Goal: Task Accomplishment & Management: Manage account settings

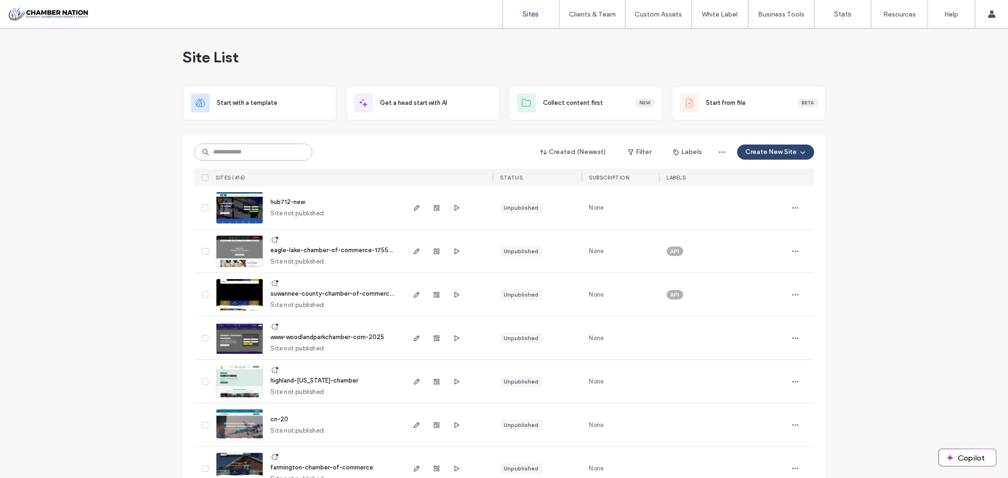
click at [237, 152] on input at bounding box center [253, 152] width 118 height 17
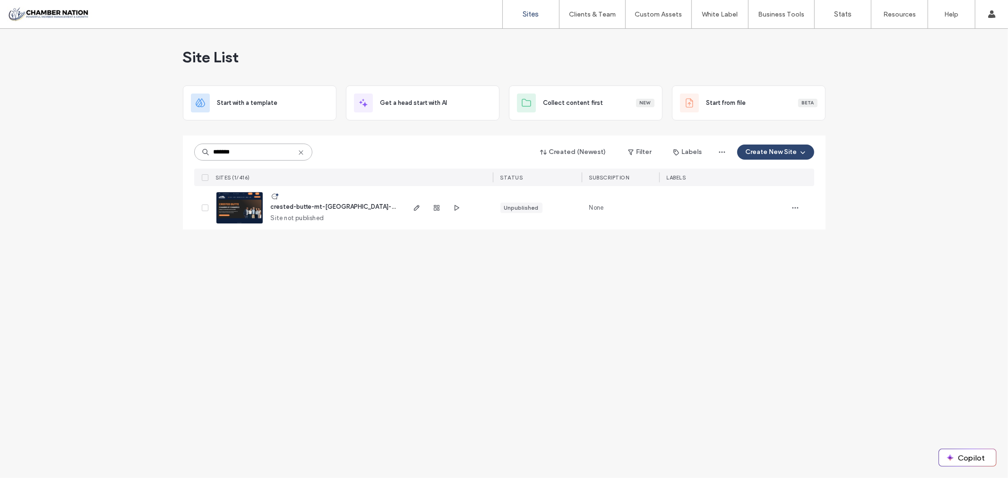
type input "*******"
click at [304, 210] on span "crested-butte-mt-crested-butte-chamber-of-commerce" at bounding box center [365, 206] width 189 height 7
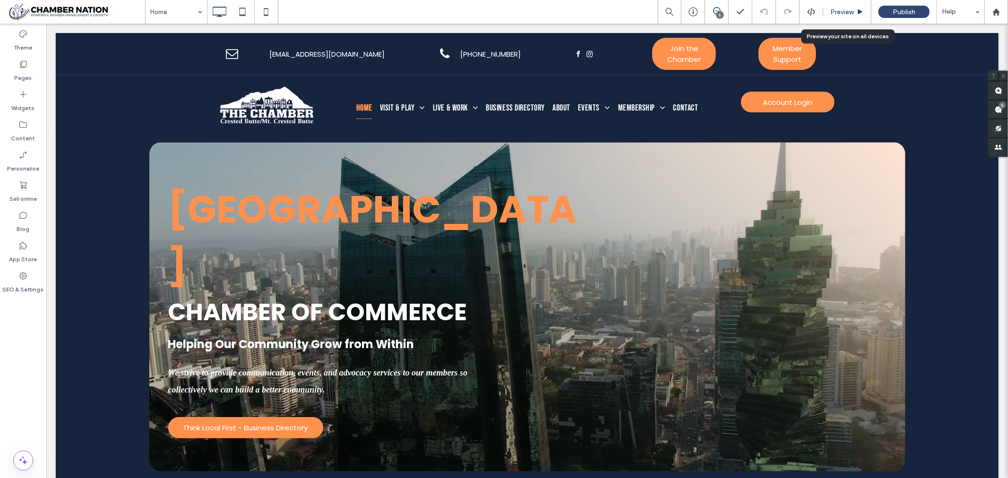
click at [842, 11] on span "Preview" at bounding box center [842, 12] width 24 height 8
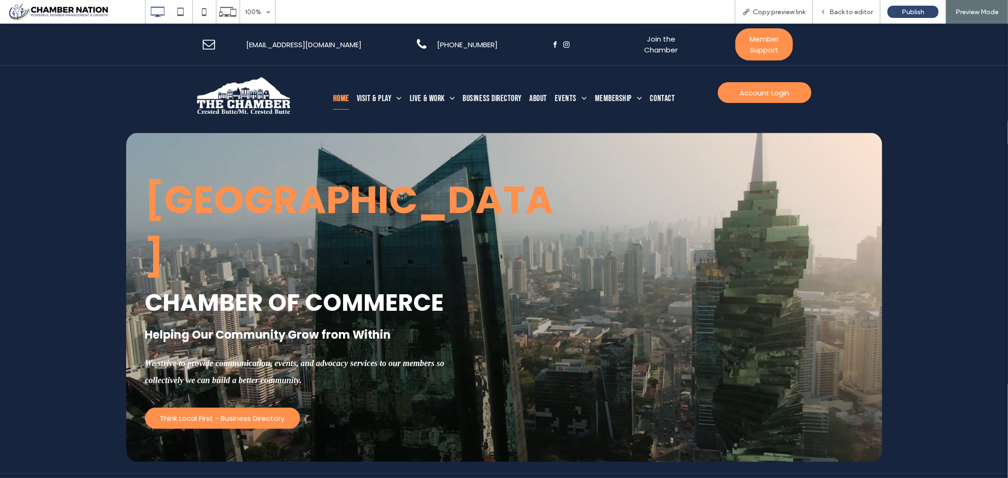
click at [649, 42] on span "Join the Chamber" at bounding box center [660, 44] width 63 height 22
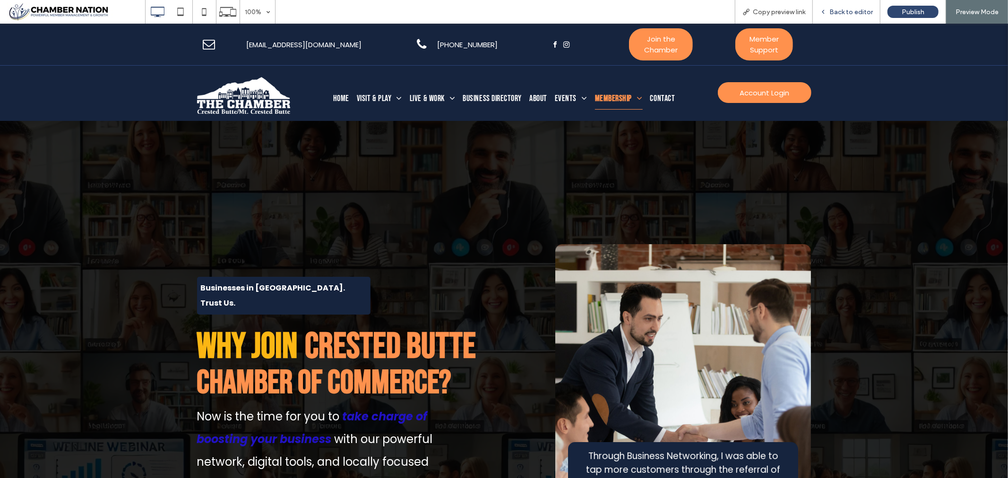
click at [839, 8] on span "Back to editor" at bounding box center [850, 12] width 43 height 8
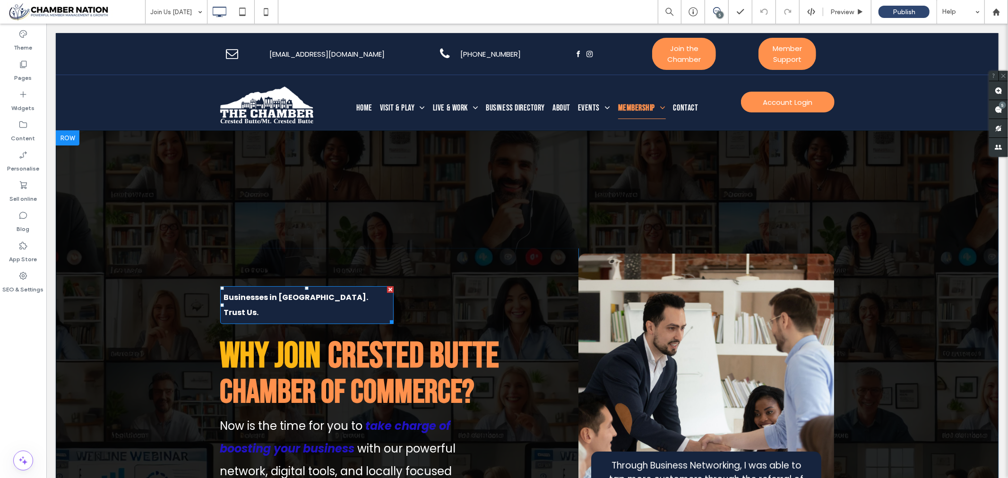
click at [239, 291] on strong "Businesses in Crested Butte. Trust Us." at bounding box center [295, 304] width 145 height 26
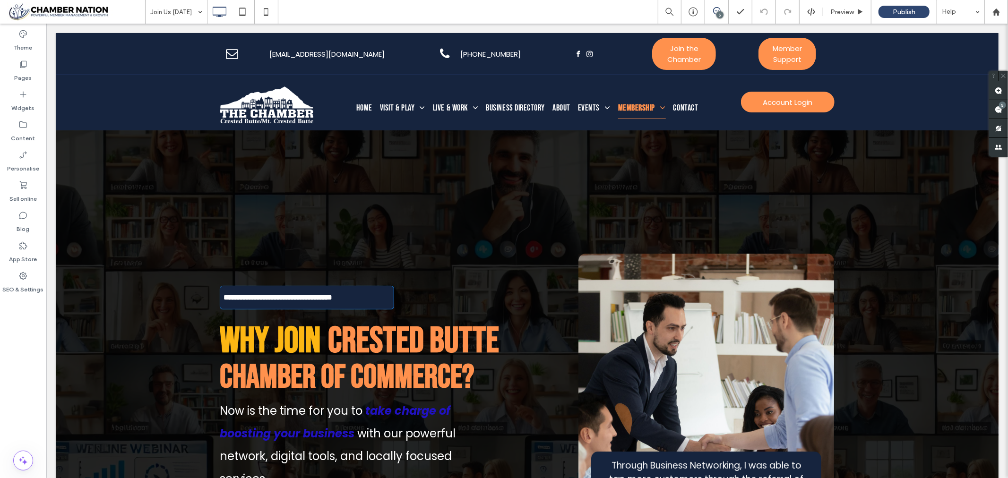
type input "*******"
type input "**"
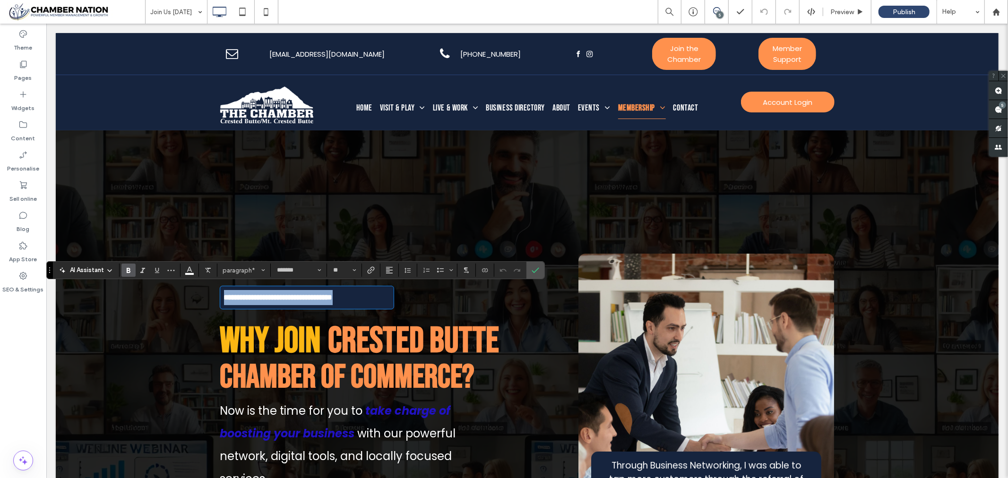
click at [223, 295] on strong "**********" at bounding box center [277, 296] width 109 height 7
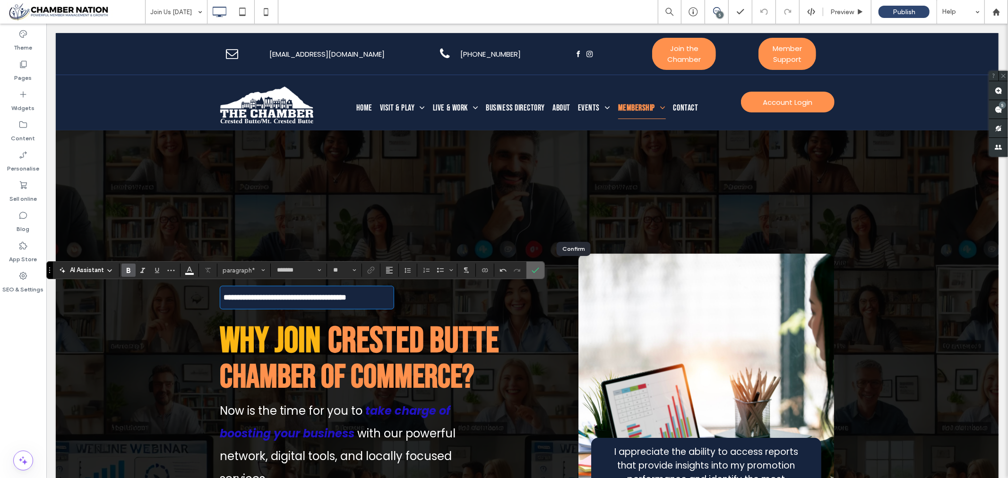
click at [539, 268] on icon "Confirm" at bounding box center [536, 270] width 8 height 8
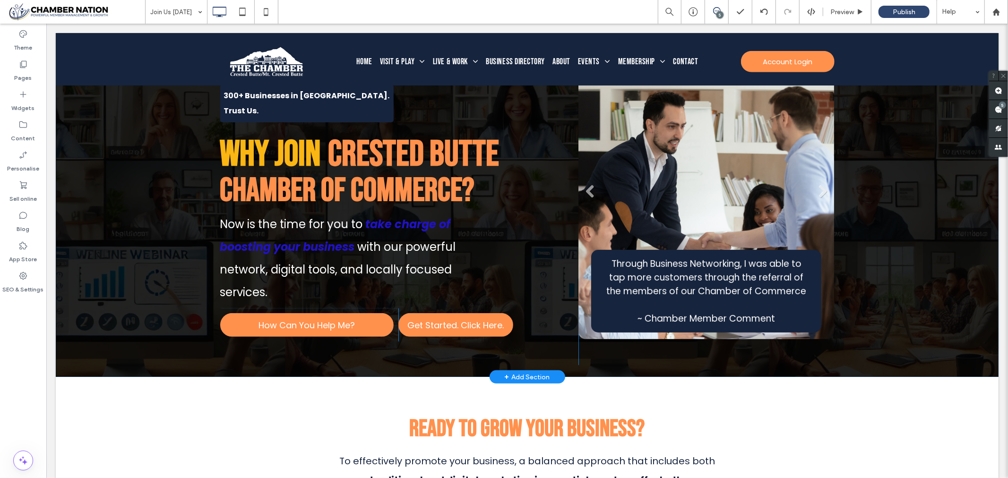
scroll to position [262, 0]
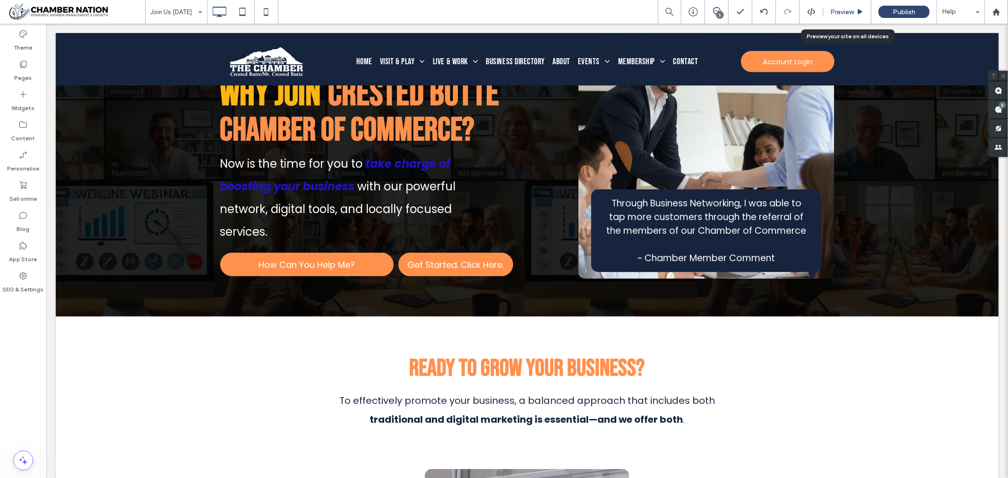
click at [840, 9] on span "Preview" at bounding box center [842, 12] width 24 height 8
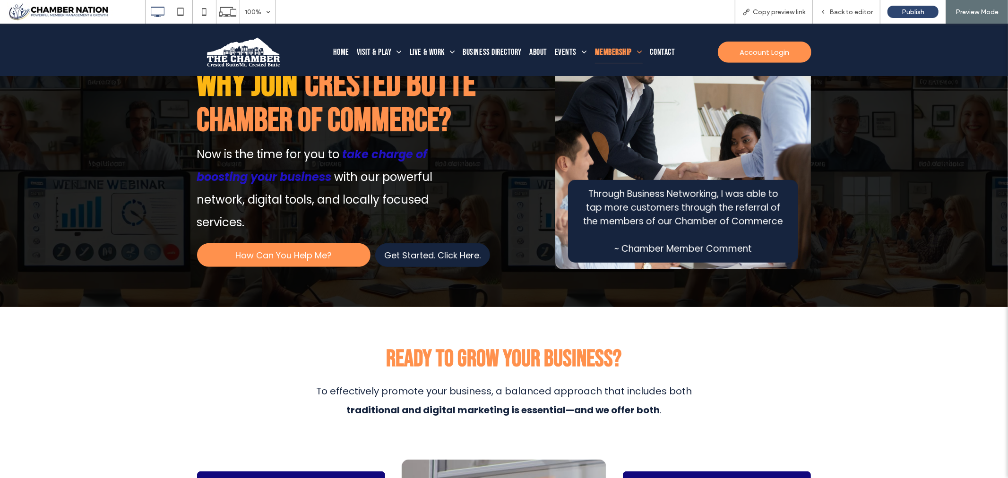
click at [427, 249] on span "Get Started. Click Here." at bounding box center [433, 255] width 96 height 13
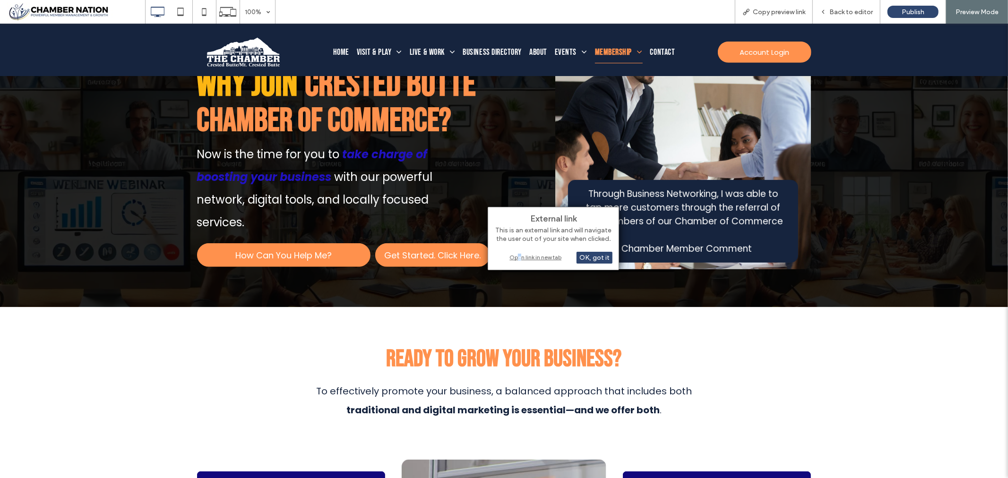
click at [520, 255] on div "Open link in new tab" at bounding box center [553, 257] width 118 height 10
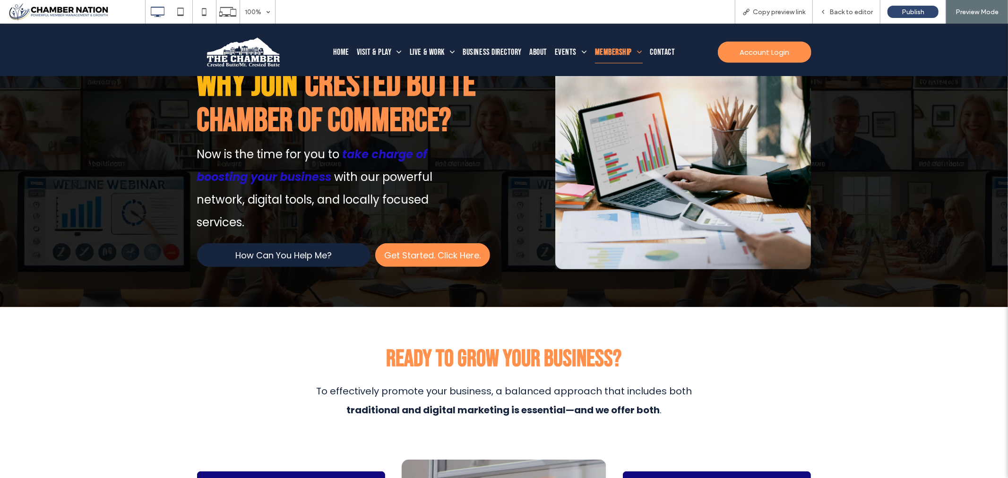
click at [274, 249] on span "How Can You Help Me?" at bounding box center [283, 255] width 96 height 13
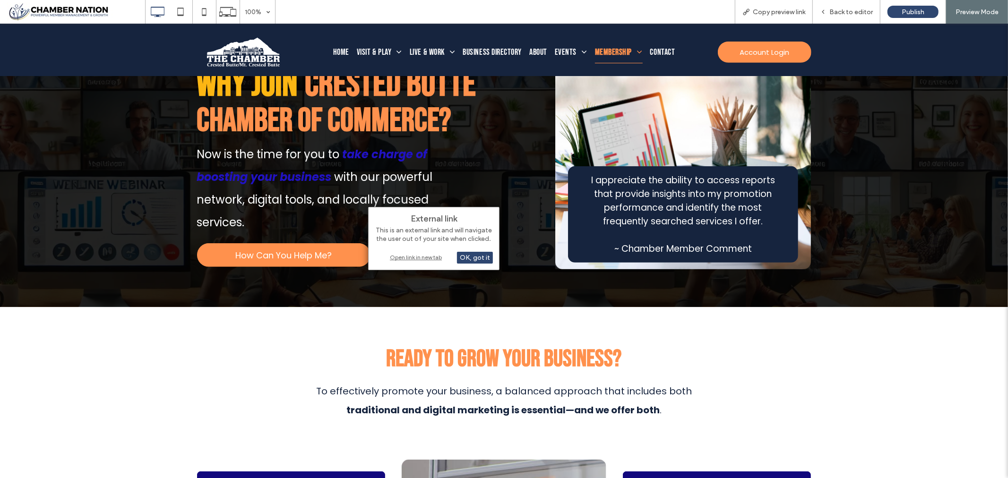
click at [404, 257] on div "Open link in new tab" at bounding box center [434, 257] width 118 height 10
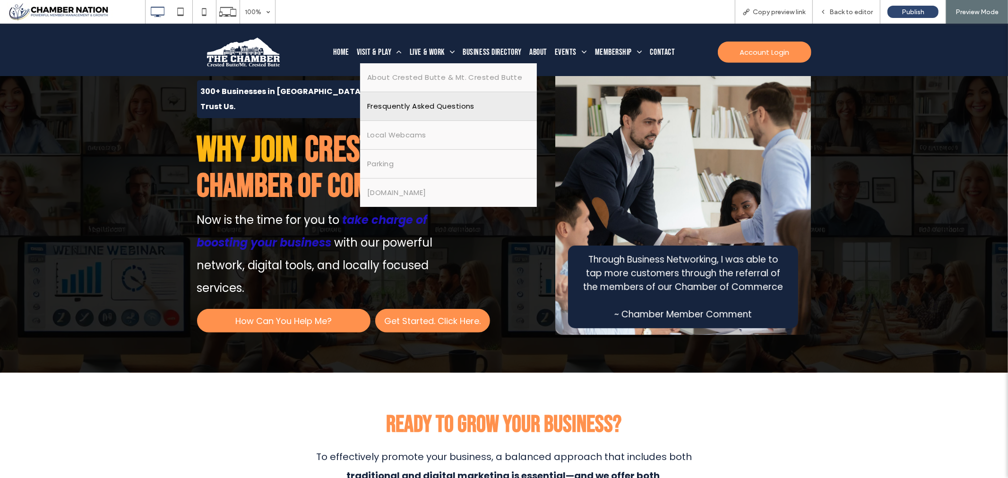
scroll to position [157, 0]
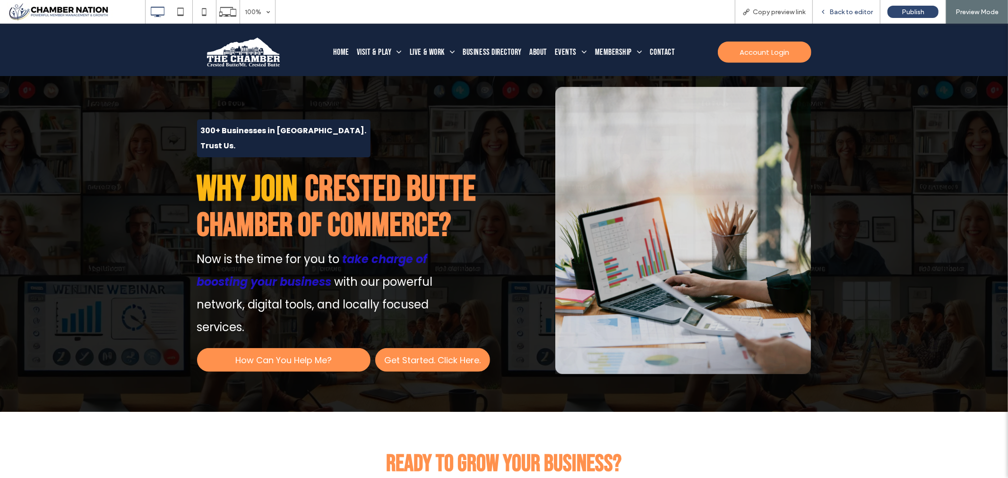
click at [847, 11] on span "Back to editor" at bounding box center [850, 12] width 43 height 8
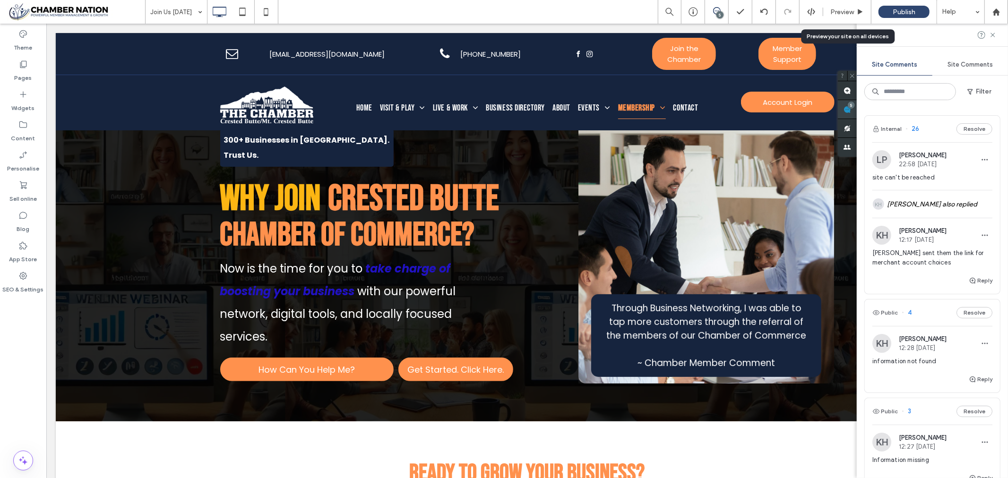
click at [997, 105] on div "Site Comments Site Comments Filter Internal 26 Resolve LP Lea Patricia 22:58 Ma…" at bounding box center [932, 251] width 151 height 454
click at [928, 166] on span "22:58 May 21 2025" at bounding box center [923, 164] width 48 height 7
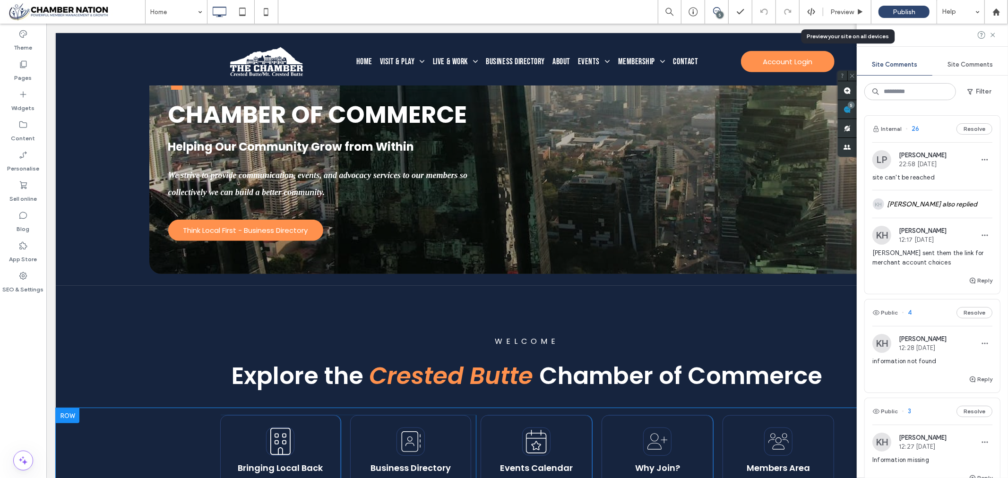
scroll to position [210, 0]
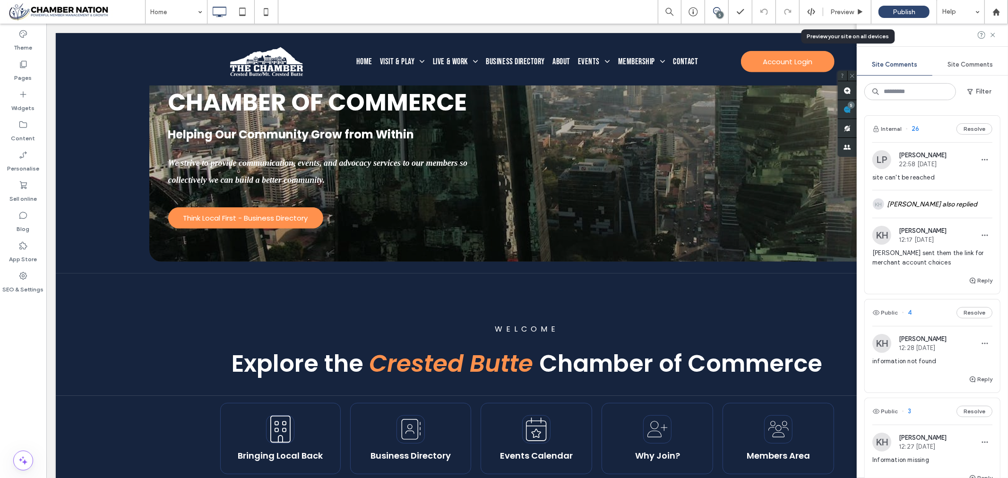
click at [909, 167] on span "22:58 May 21 2025" at bounding box center [923, 164] width 48 height 7
click at [928, 203] on div "KH Kathleen Holton also replied" at bounding box center [932, 203] width 120 height 27
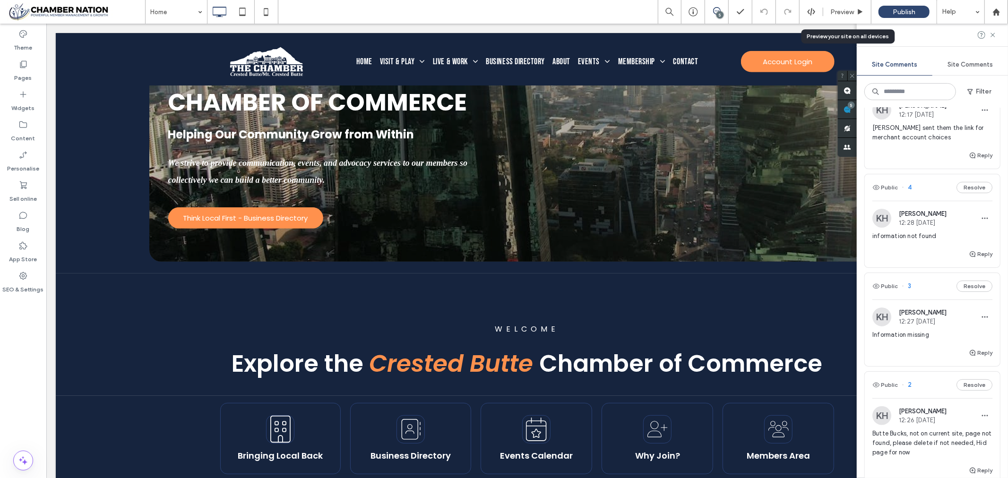
scroll to position [157, 0]
click at [922, 218] on div "Kathleen Holton 12:28 Jul 1 2025" at bounding box center [923, 218] width 48 height 16
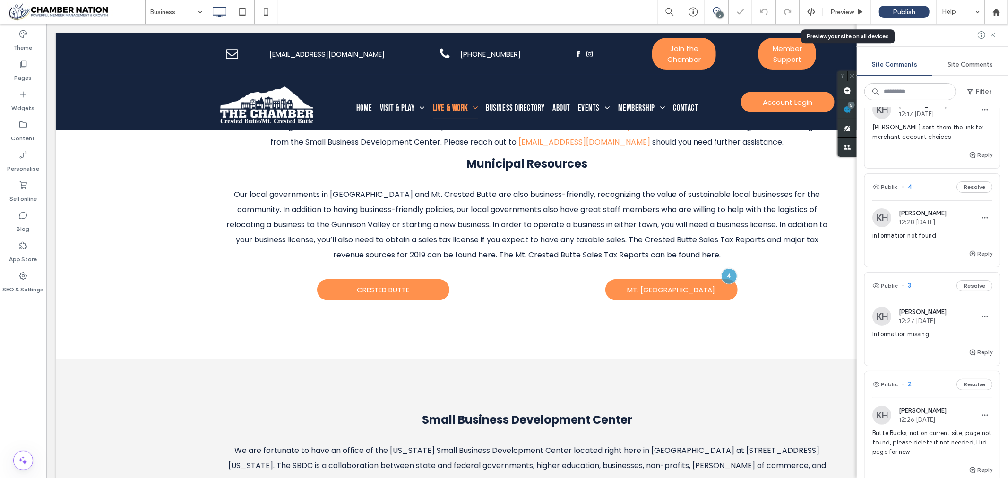
scroll to position [267, 0]
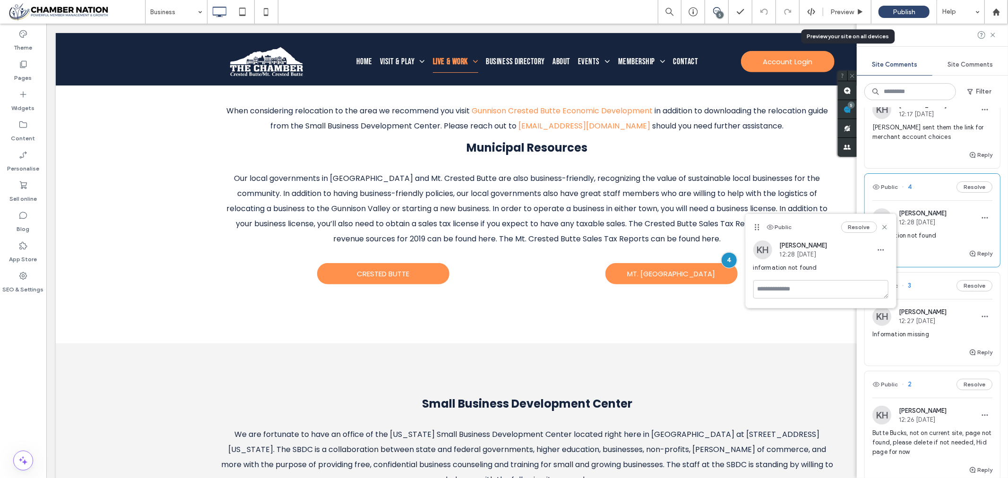
click at [926, 317] on div "Kathleen Holton 12:27 Jul 1 2025" at bounding box center [923, 317] width 48 height 16
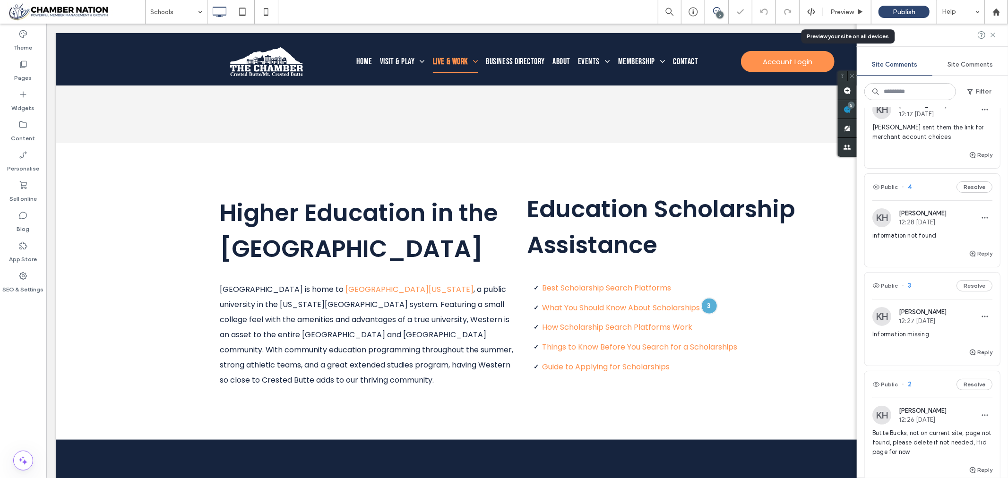
scroll to position [758, 0]
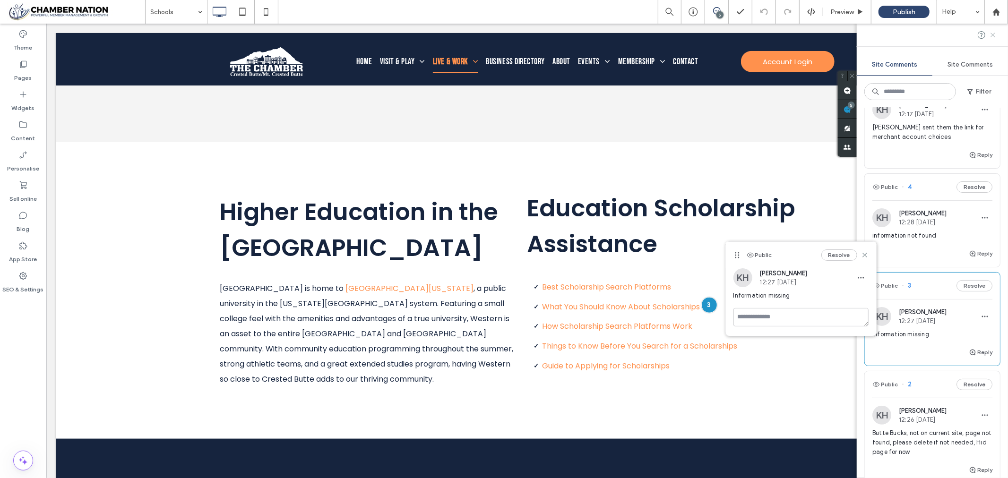
click at [996, 32] on icon at bounding box center [993, 35] width 8 height 8
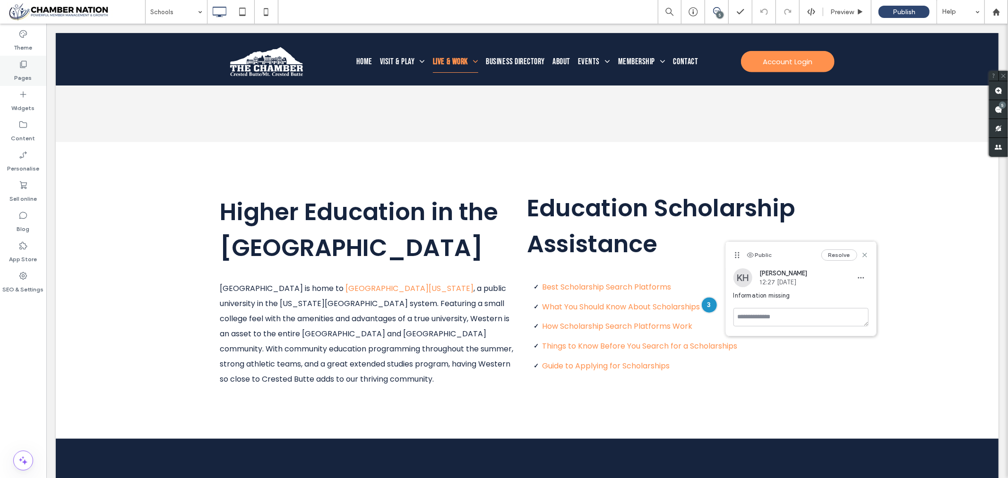
click at [25, 67] on icon at bounding box center [22, 64] width 9 height 9
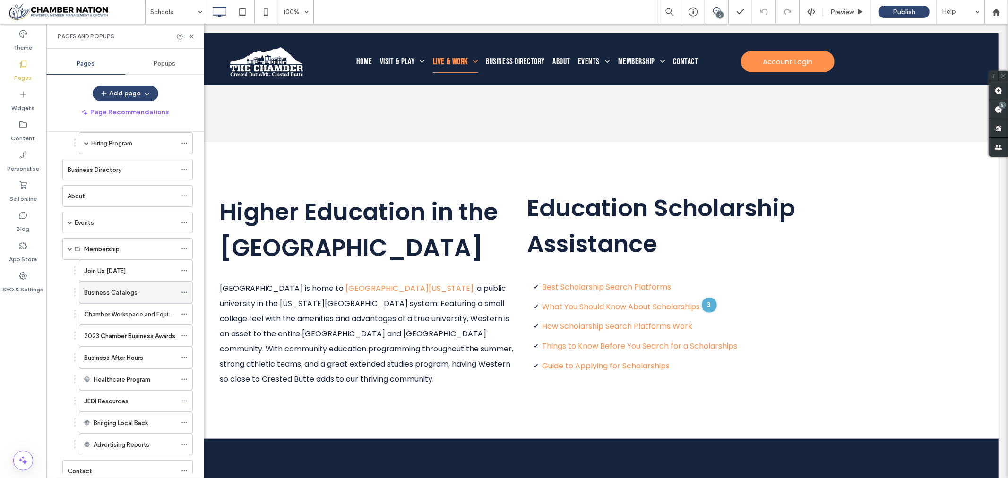
scroll to position [181, 0]
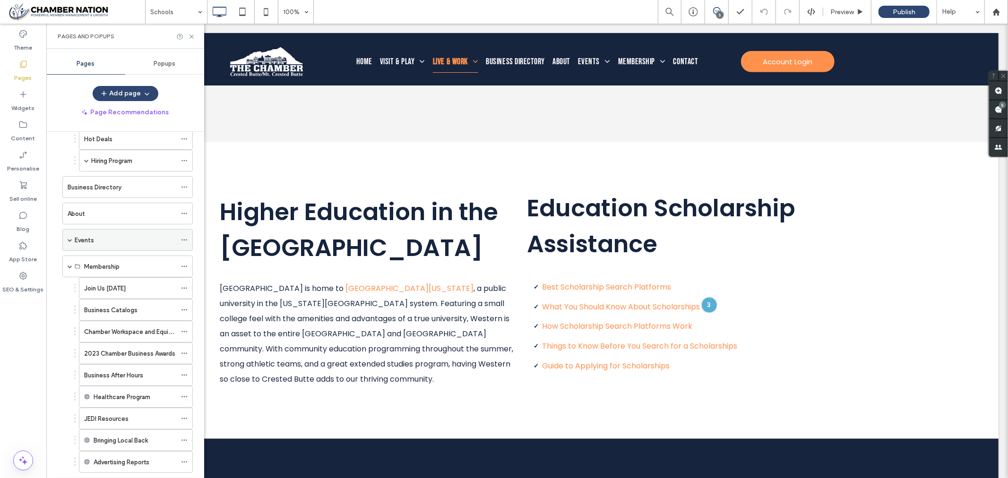
click at [70, 239] on span at bounding box center [70, 240] width 5 height 5
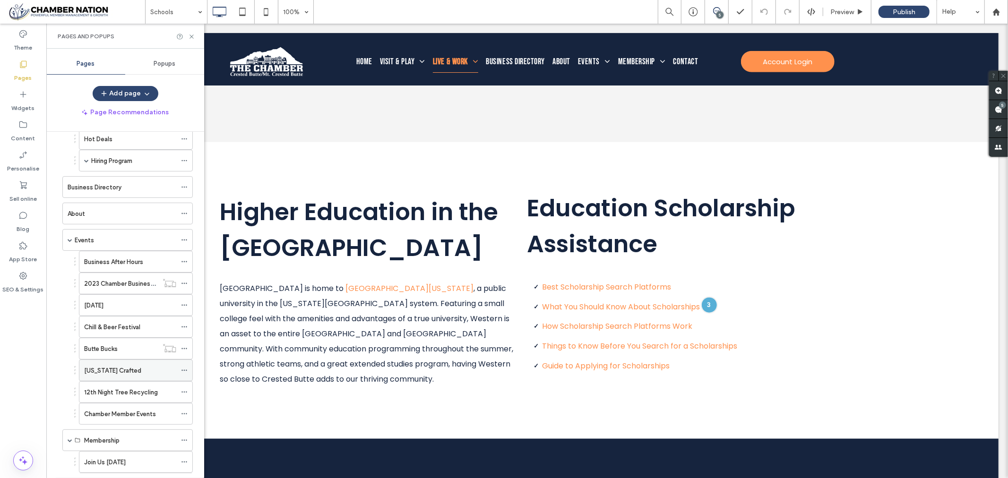
click at [120, 371] on label "Colorado Crafted" at bounding box center [112, 370] width 57 height 17
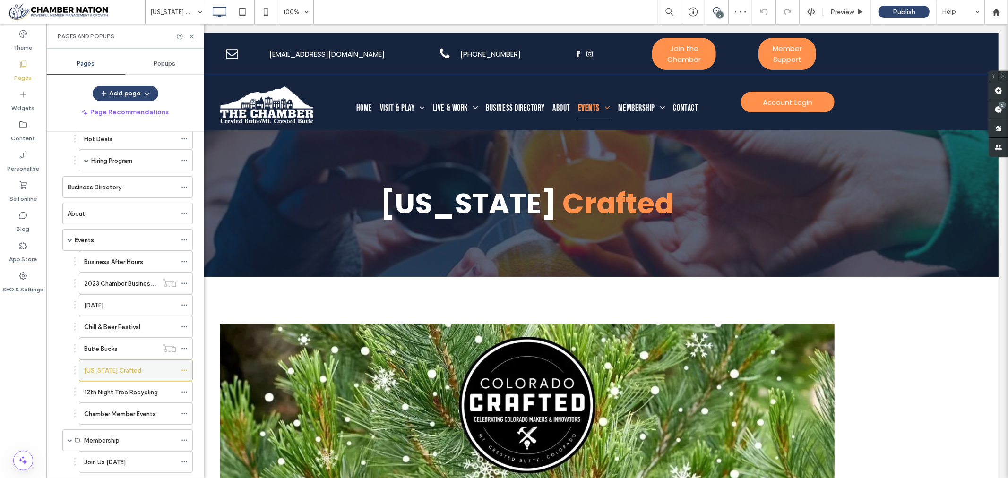
click at [181, 370] on icon at bounding box center [184, 370] width 7 height 7
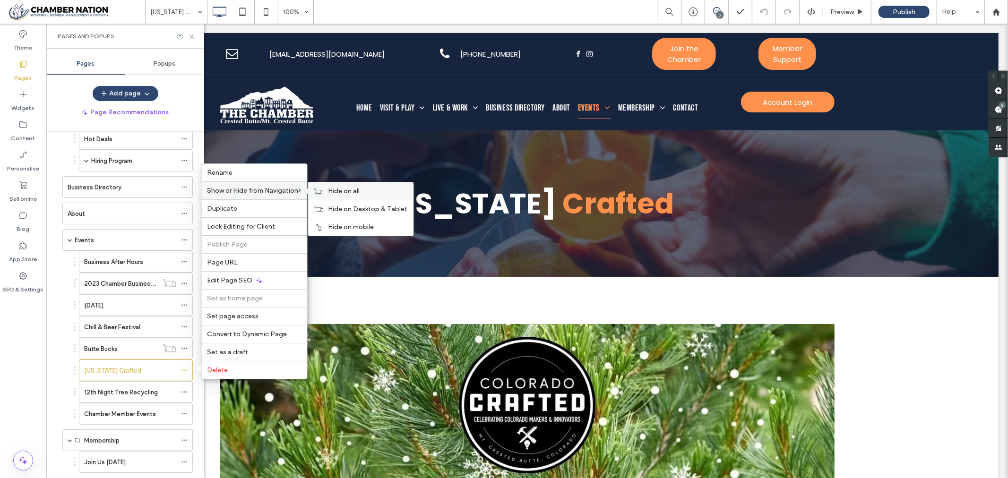
click at [351, 191] on span "Hide on all" at bounding box center [344, 191] width 32 height 8
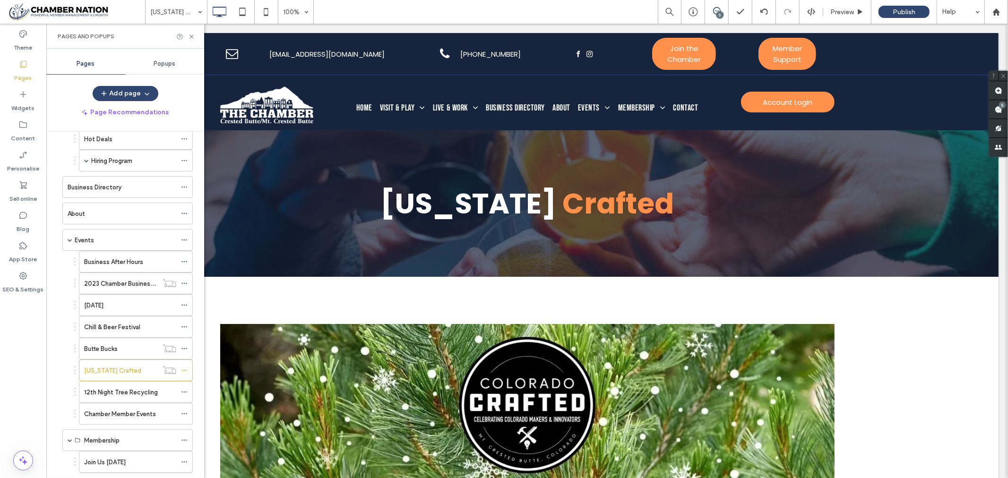
click at [14, 331] on div "Theme Pages Widgets Content Personalise Sell online Blog App Store SEO & Settin…" at bounding box center [23, 251] width 46 height 454
click at [145, 305] on div "4th of July" at bounding box center [130, 305] width 92 height 10
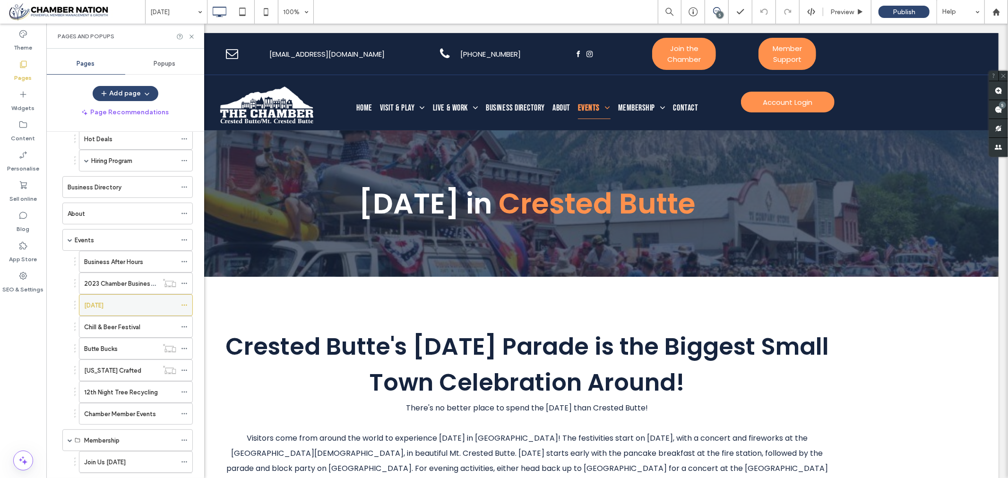
click at [186, 304] on icon at bounding box center [184, 305] width 7 height 7
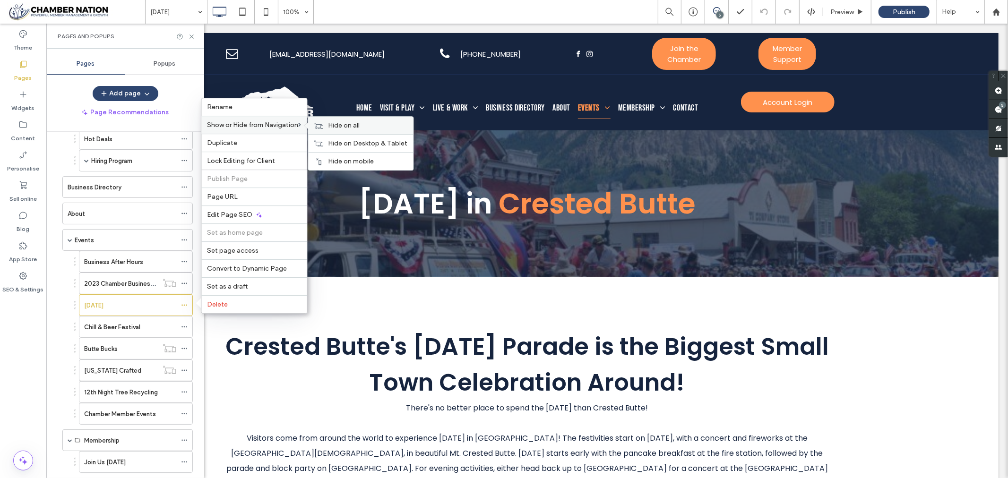
click at [334, 125] on span "Hide on all" at bounding box center [344, 125] width 32 height 8
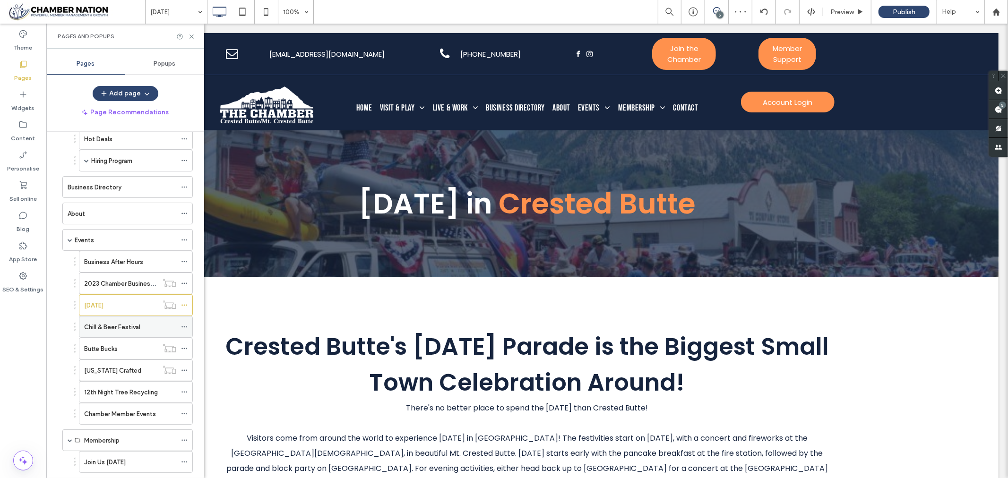
click at [107, 329] on label "Chill & Beer Festival" at bounding box center [112, 327] width 56 height 17
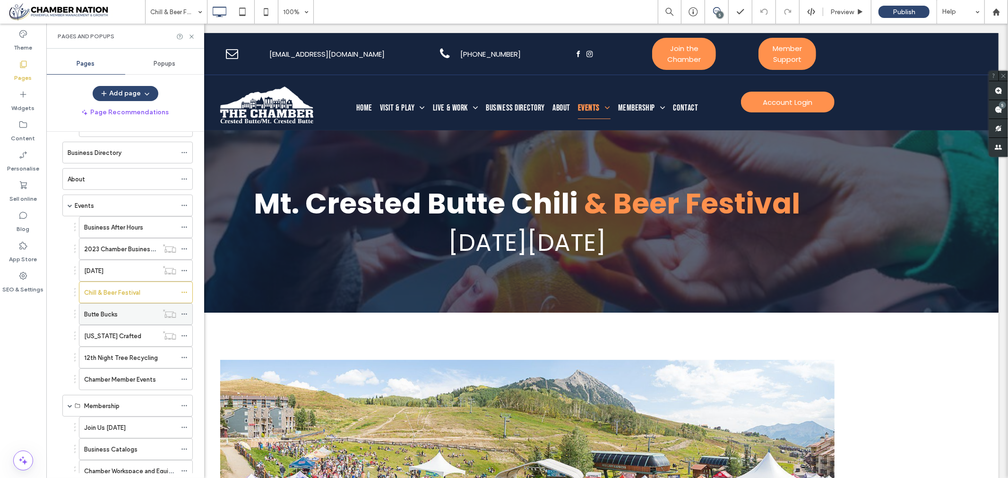
scroll to position [234, 0]
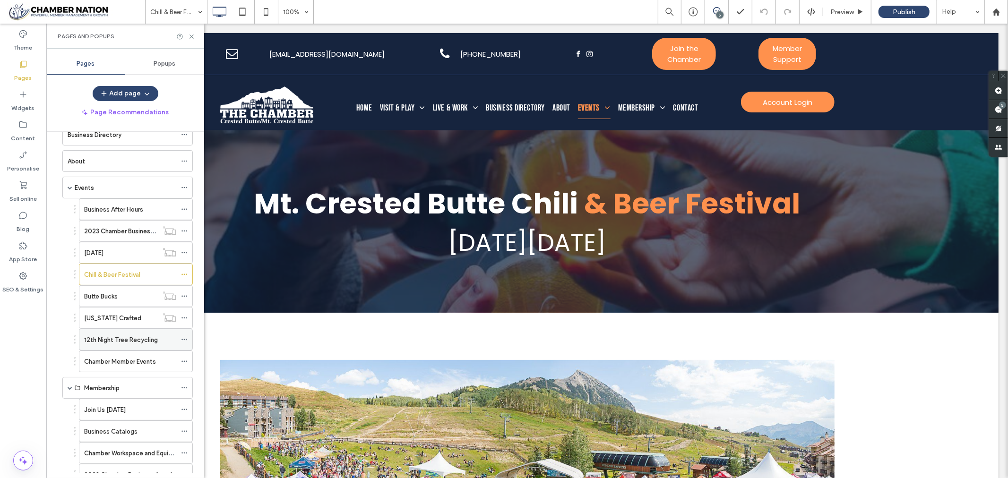
click at [116, 340] on label "12th Night Tree Recycling" at bounding box center [121, 340] width 74 height 17
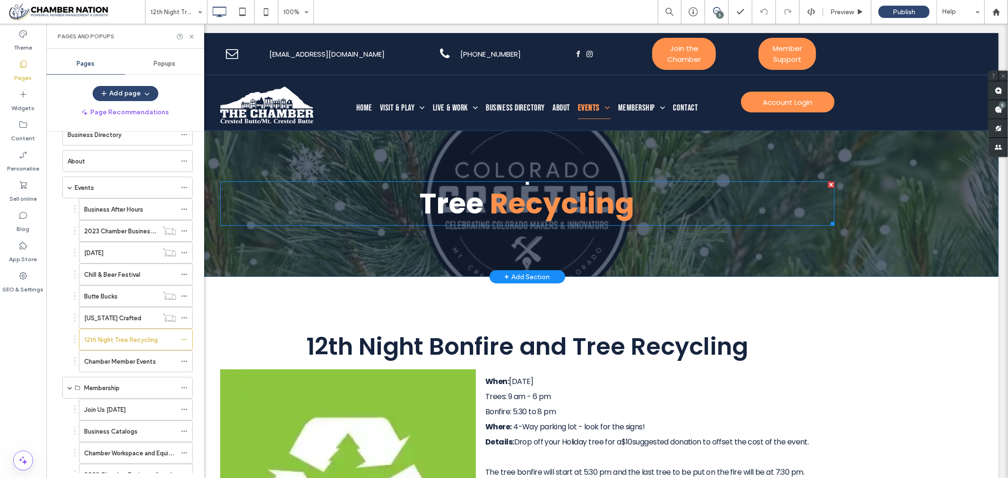
click at [525, 199] on span "Recycling" at bounding box center [561, 203] width 145 height 40
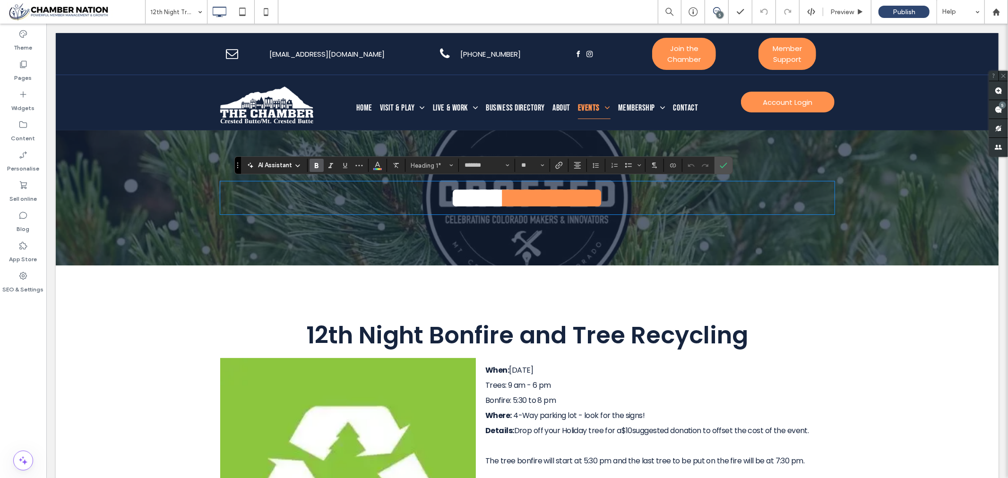
click at [664, 260] on div "**** ********* Click To Paste Row + Add Section" at bounding box center [526, 197] width 943 height 135
click at [727, 163] on icon "Confirm" at bounding box center [724, 166] width 8 height 8
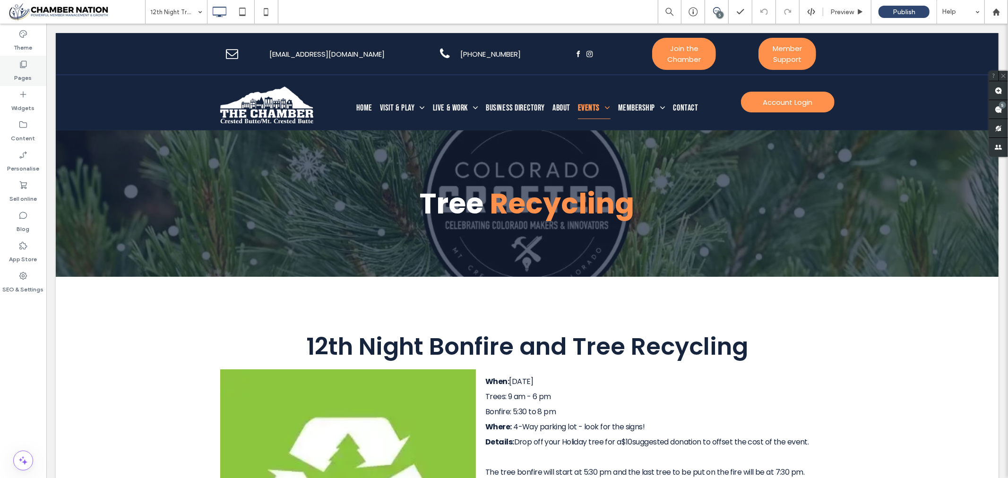
click at [26, 65] on icon at bounding box center [22, 64] width 9 height 9
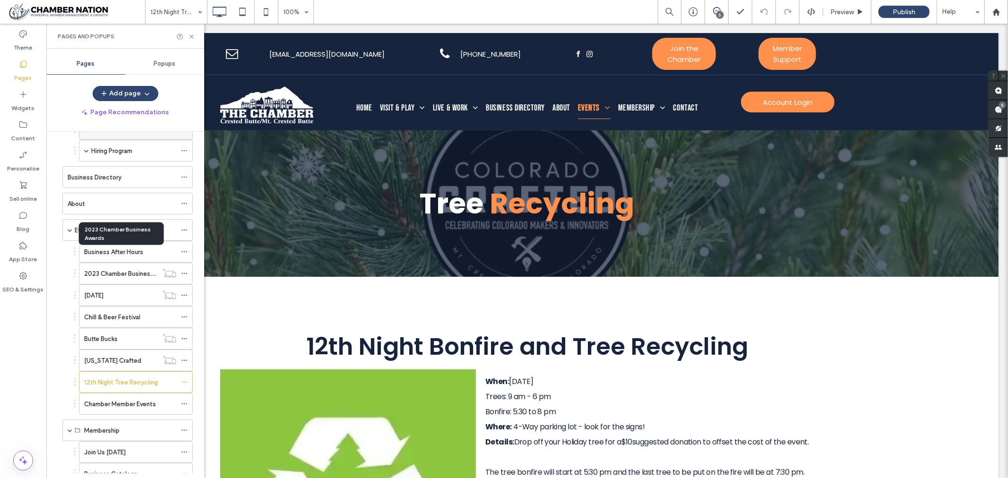
scroll to position [210, 0]
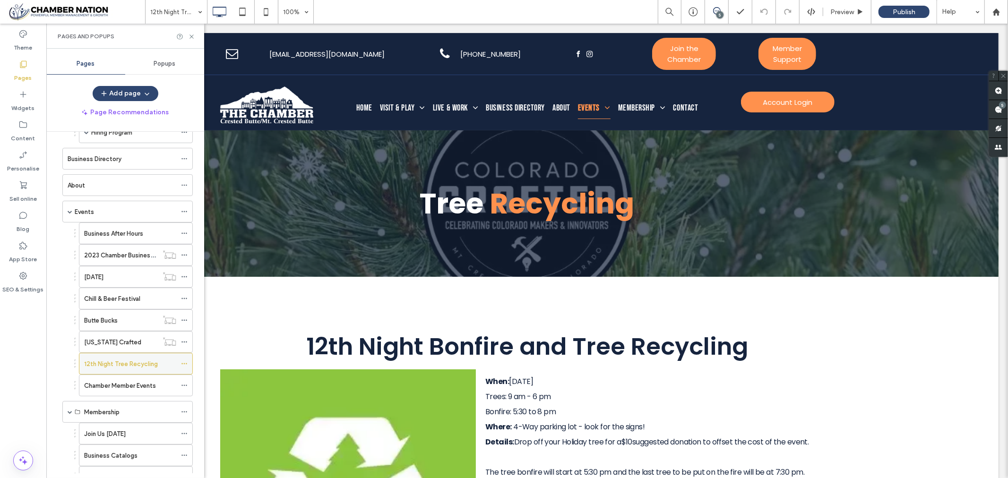
click at [185, 365] on use at bounding box center [183, 363] width 5 height 1
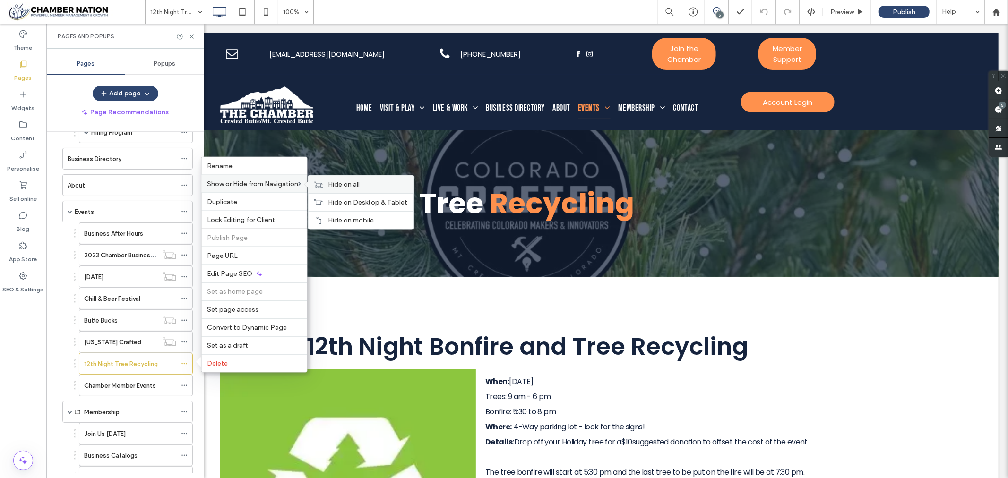
click at [339, 183] on span "Hide on all" at bounding box center [344, 184] width 32 height 8
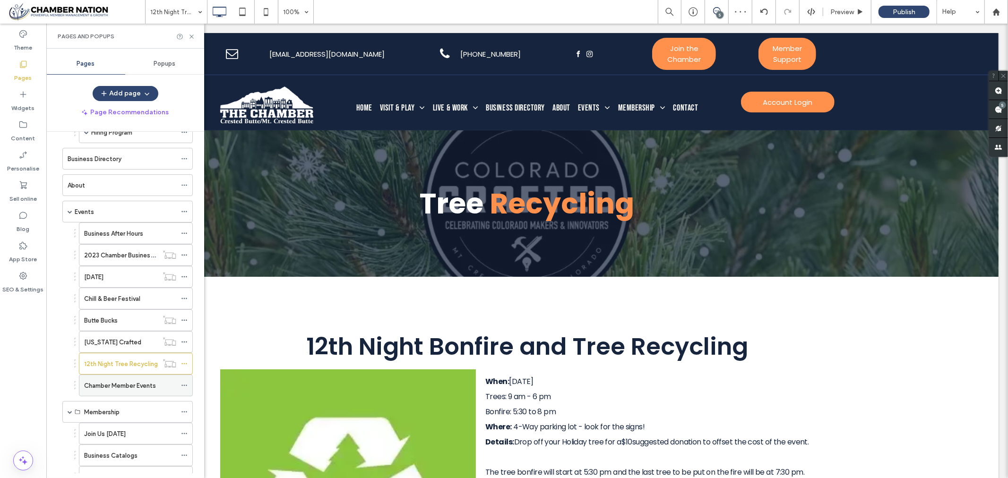
click at [107, 388] on label "Chamber Member Events" at bounding box center [120, 385] width 72 height 17
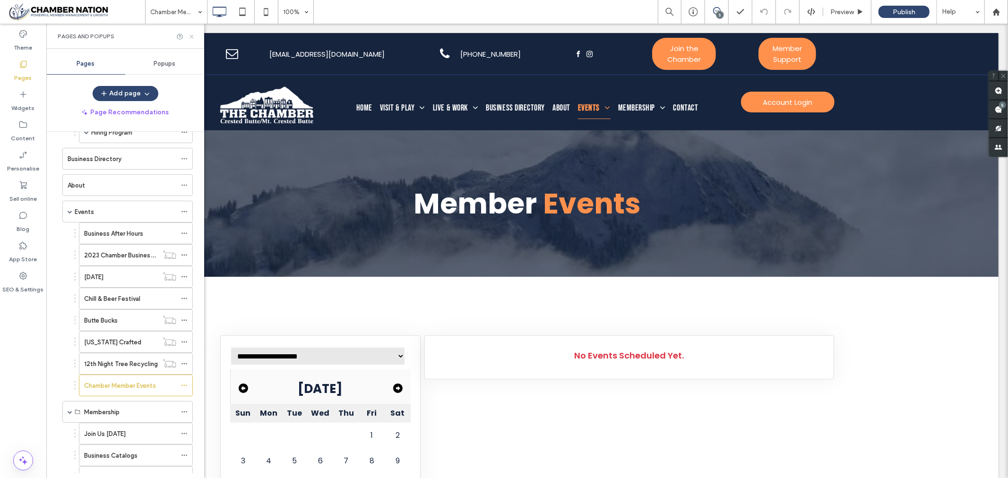
click at [191, 35] on icon at bounding box center [191, 36] width 7 height 7
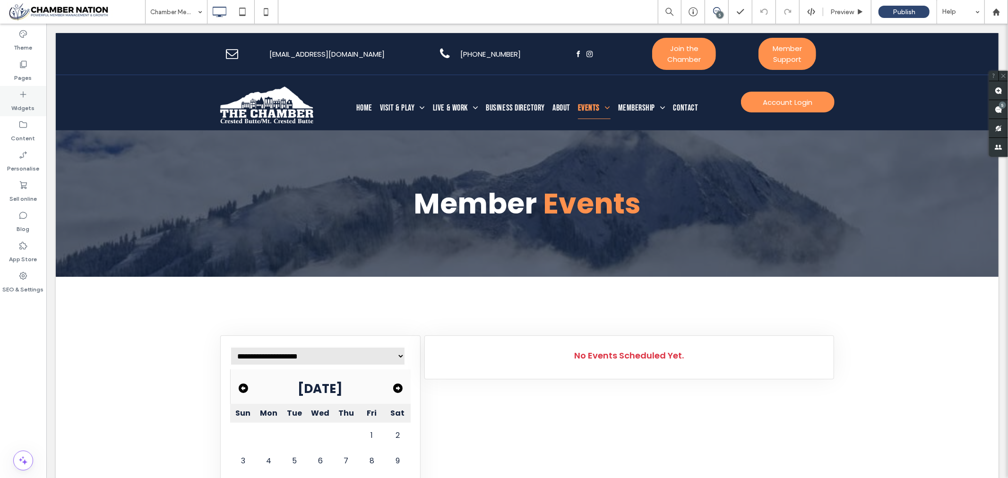
click at [25, 101] on label "Widgets" at bounding box center [23, 105] width 23 height 13
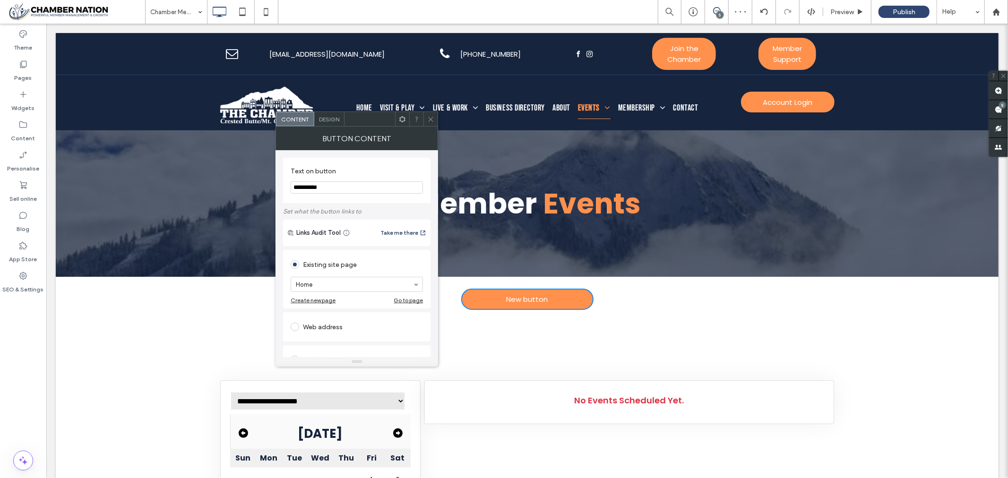
drag, startPoint x: 384, startPoint y: 211, endPoint x: 252, endPoint y: 178, distance: 135.4
type input "**********"
click at [296, 326] on span at bounding box center [295, 327] width 9 height 9
click at [307, 319] on input "url" at bounding box center [357, 316] width 132 height 12
paste input "**********"
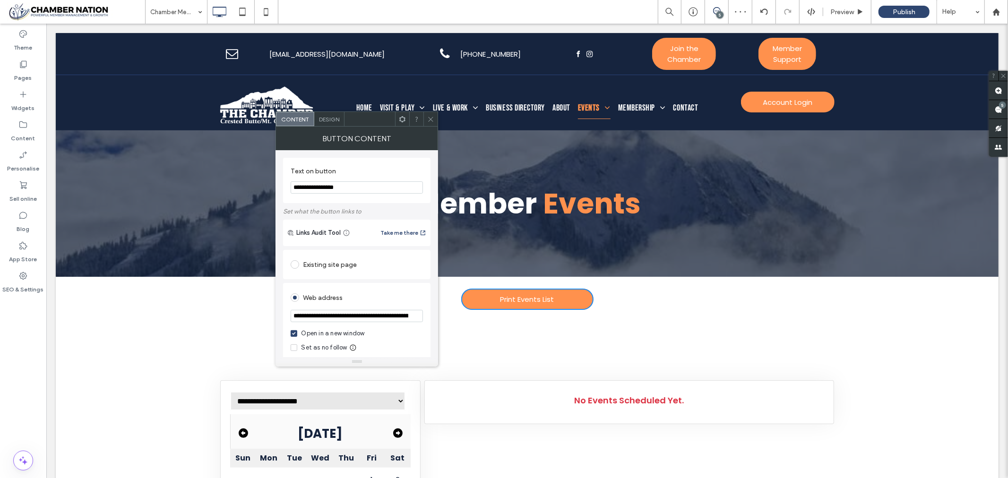
scroll to position [0, 129]
type input "**********"
click at [434, 120] on icon at bounding box center [430, 119] width 7 height 7
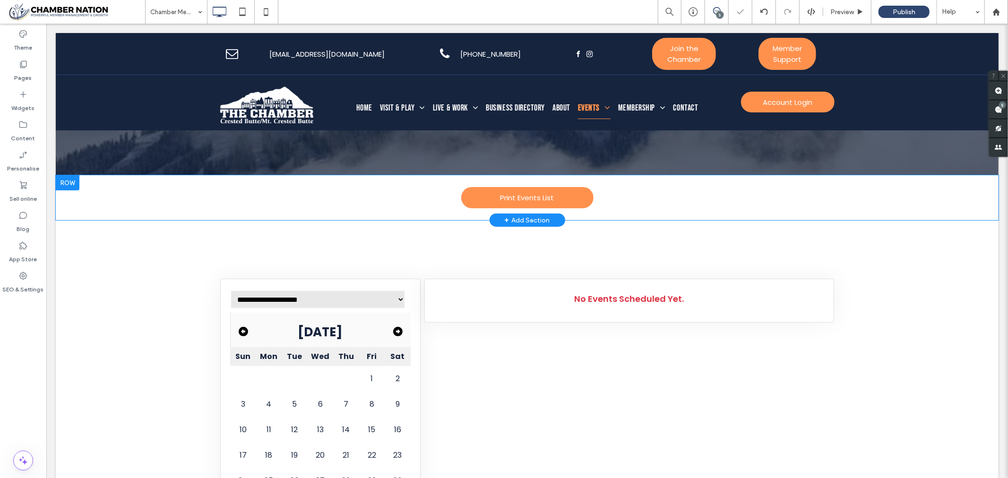
scroll to position [105, 0]
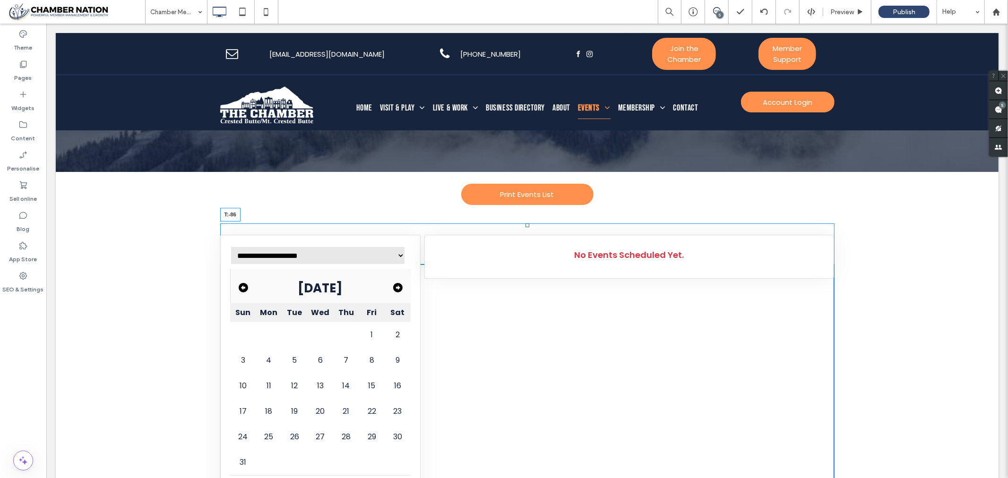
drag, startPoint x: 522, startPoint y: 266, endPoint x: 522, endPoint y: 227, distance: 38.7
click at [525, 227] on div at bounding box center [527, 225] width 4 height 4
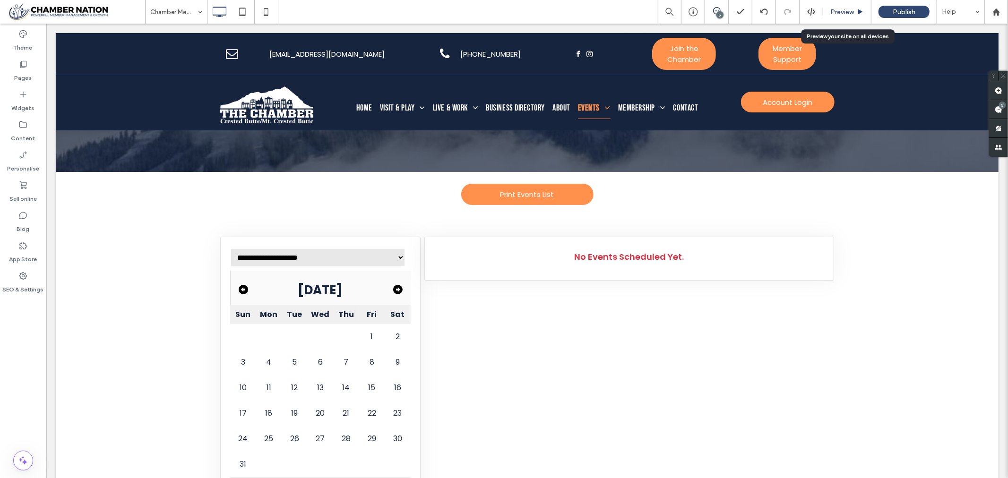
click at [839, 11] on span "Preview" at bounding box center [842, 12] width 24 height 8
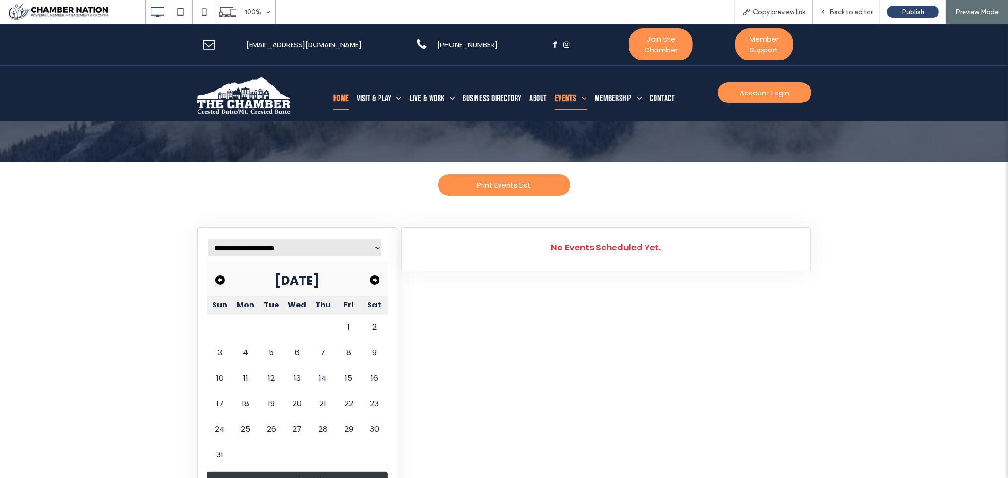
click at [333, 94] on span "Home" at bounding box center [341, 98] width 16 height 22
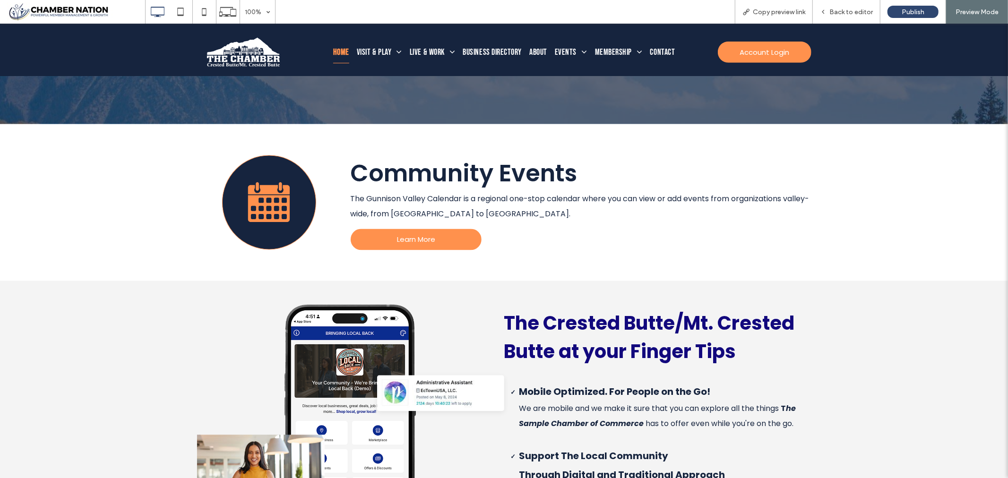
scroll to position [1575, 0]
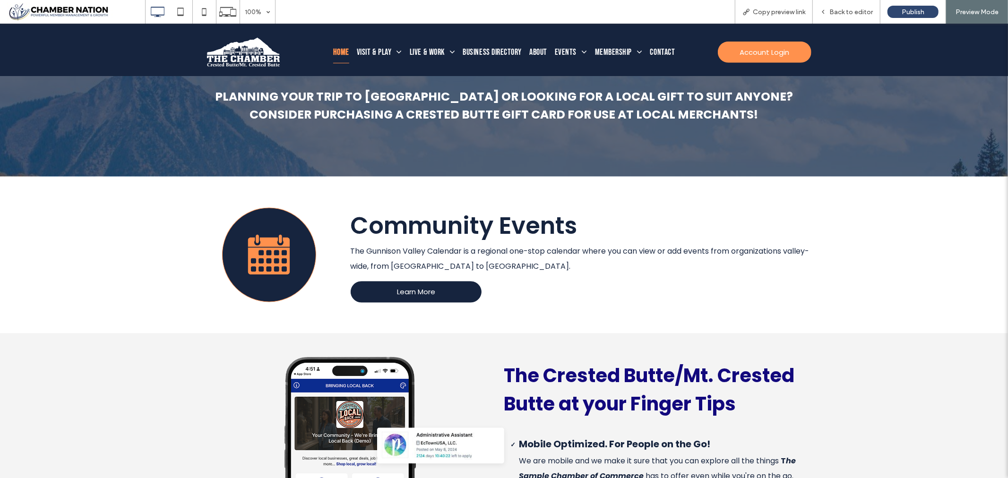
click at [421, 286] on span "Learn More" at bounding box center [416, 291] width 38 height 11
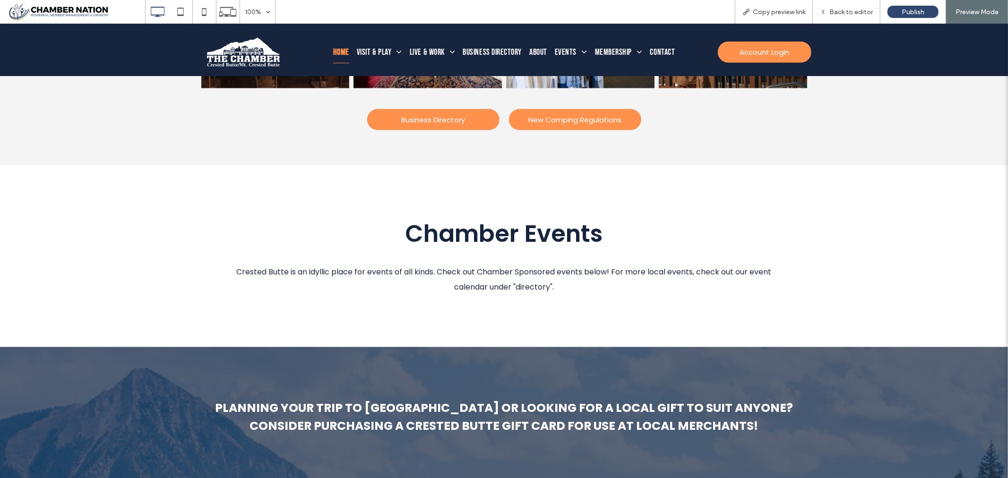
scroll to position [1207, 0]
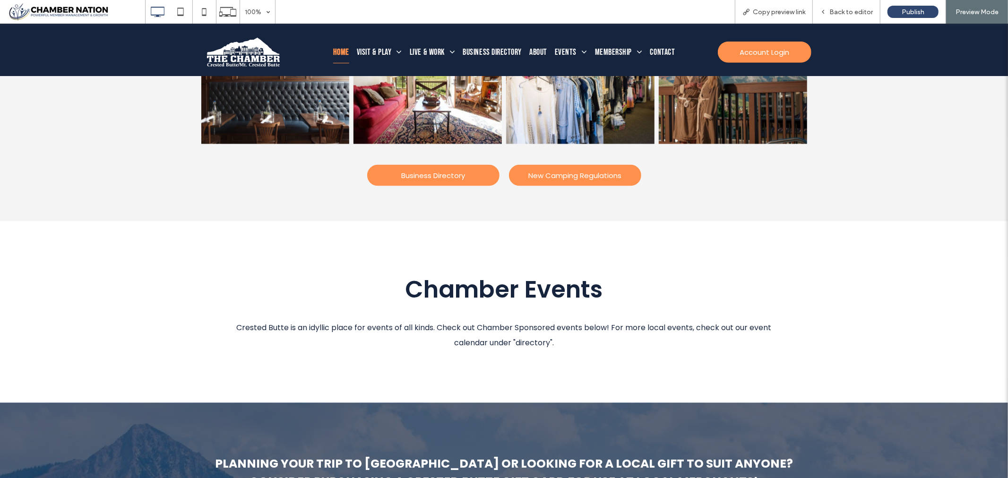
click at [533, 322] on span "Crested Butte is an idyllic place for events of all kinds. Check out Chamber Sp…" at bounding box center [504, 335] width 535 height 26
click at [527, 322] on span "Crested Butte is an idyllic place for events of all kinds. Check out Chamber Sp…" at bounding box center [504, 335] width 535 height 26
click at [546, 272] on span "Chamber Events" at bounding box center [503, 289] width 197 height 34
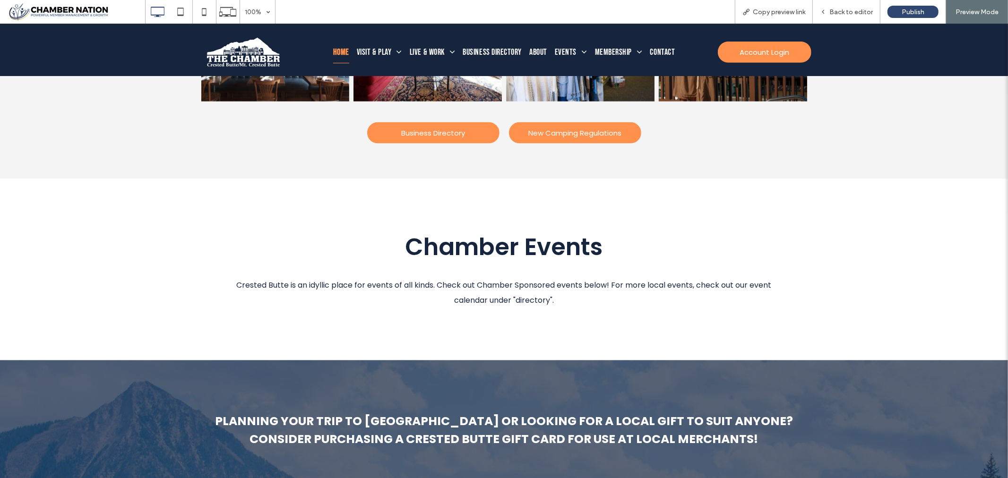
scroll to position [1260, 0]
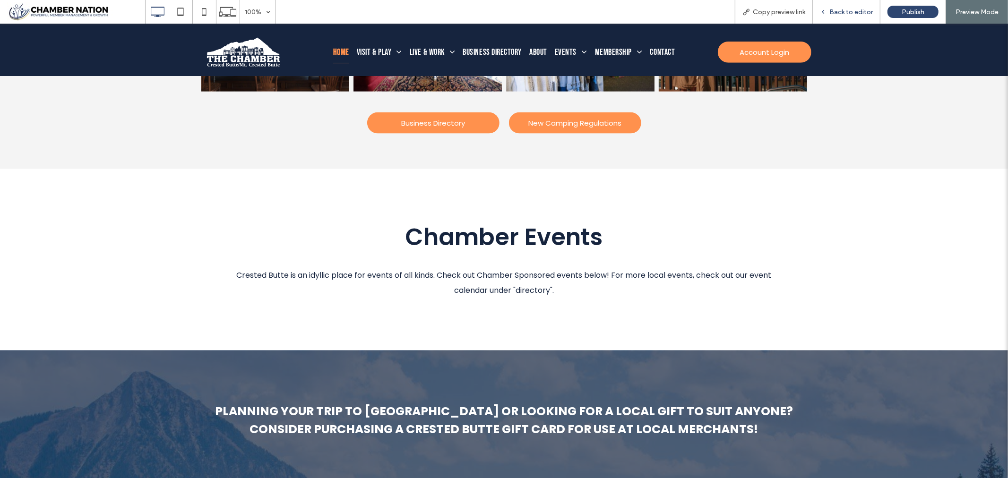
click at [848, 13] on span "Back to editor" at bounding box center [850, 12] width 43 height 8
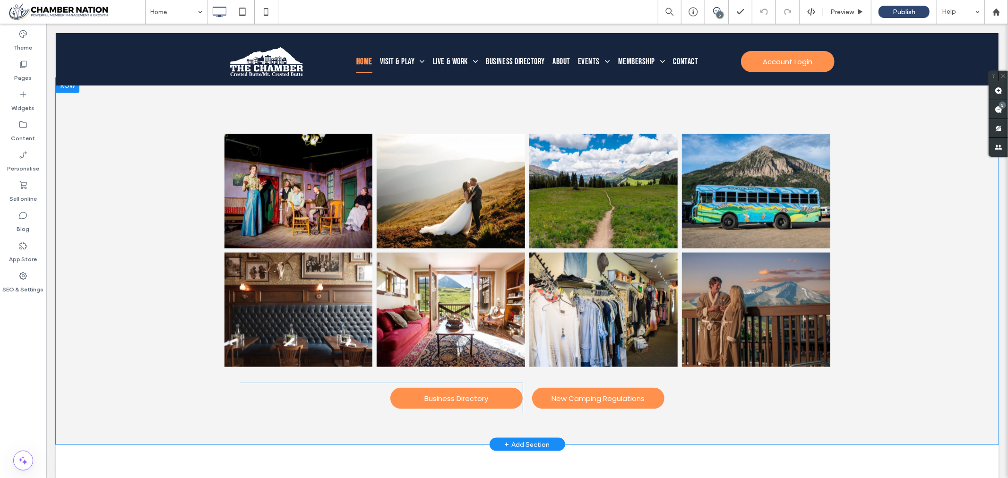
scroll to position [945, 0]
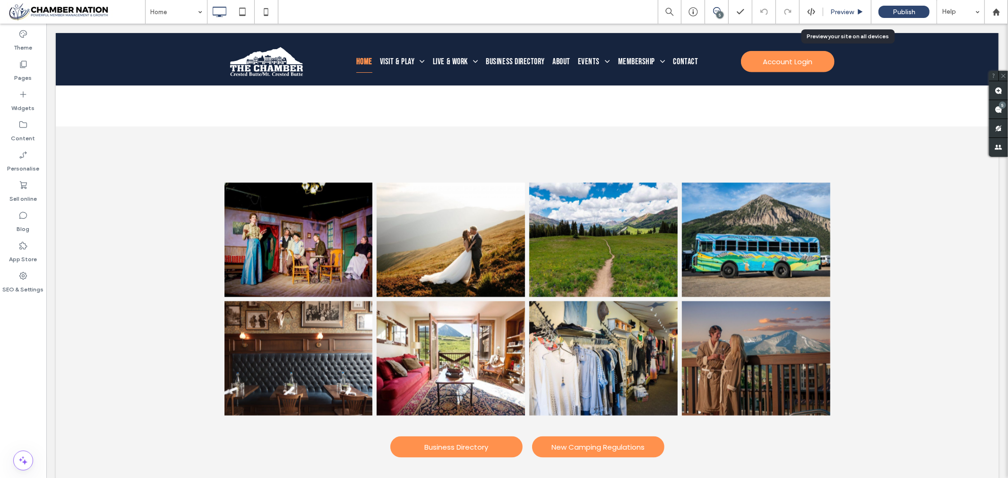
click at [849, 11] on span "Preview" at bounding box center [842, 12] width 24 height 8
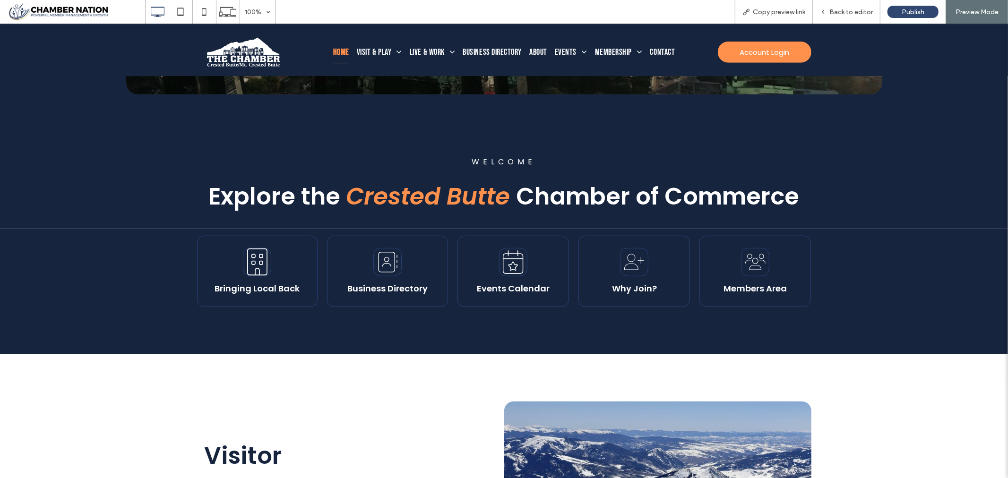
scroll to position [315, 0]
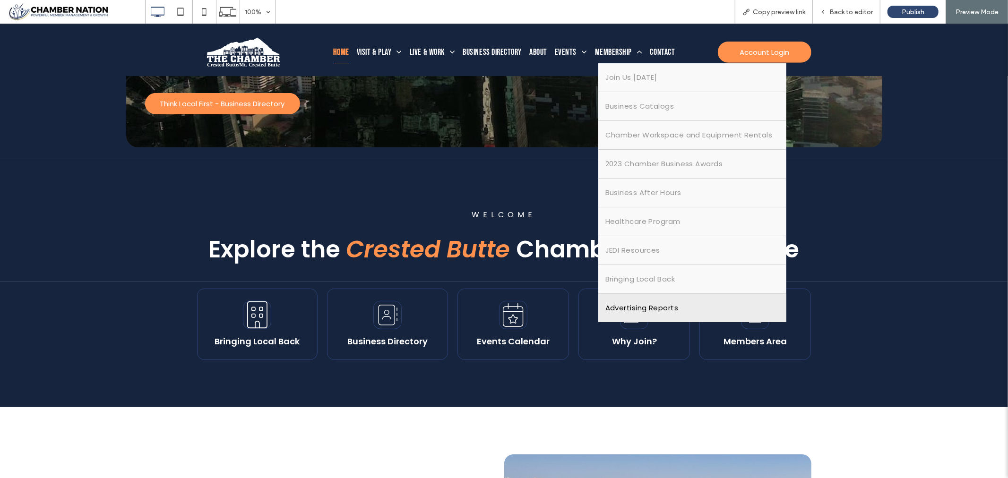
click at [640, 304] on span "Advertising Reports" at bounding box center [641, 307] width 73 height 14
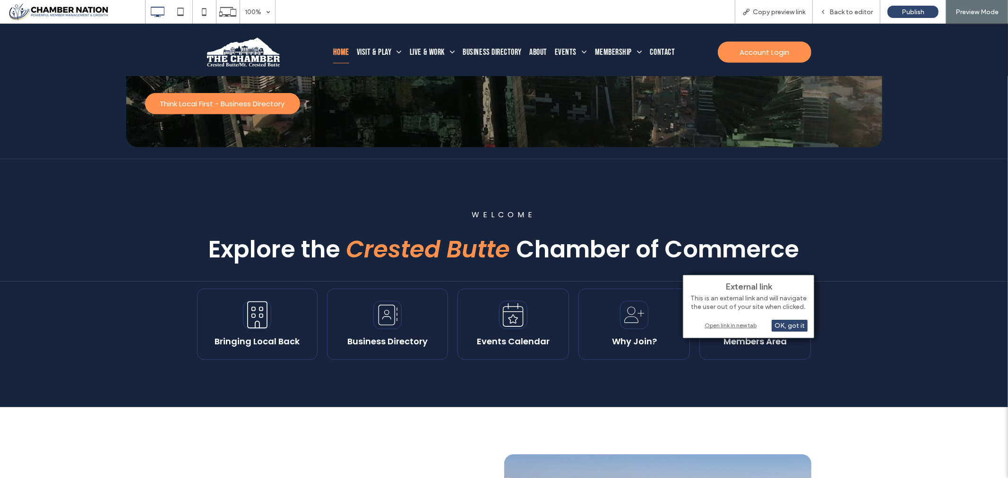
click at [723, 327] on div "Open link in new tab" at bounding box center [748, 325] width 118 height 10
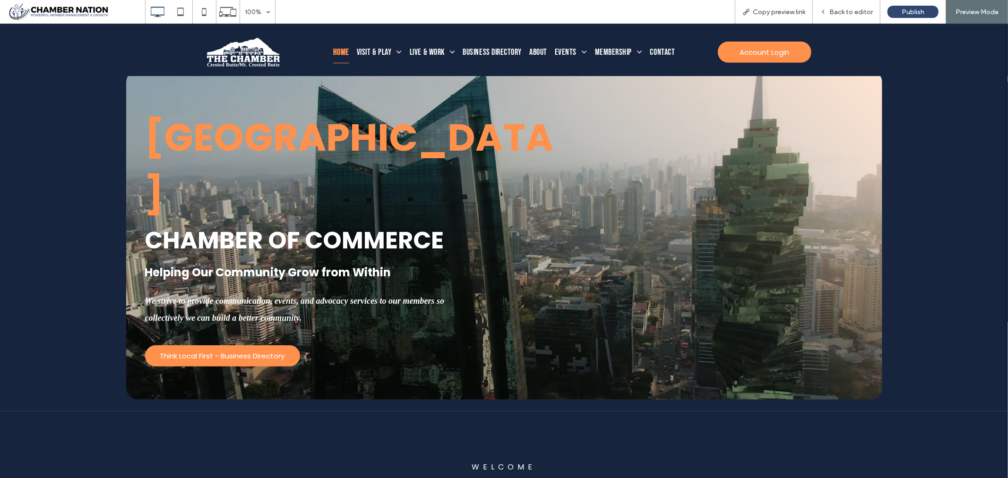
scroll to position [157, 0]
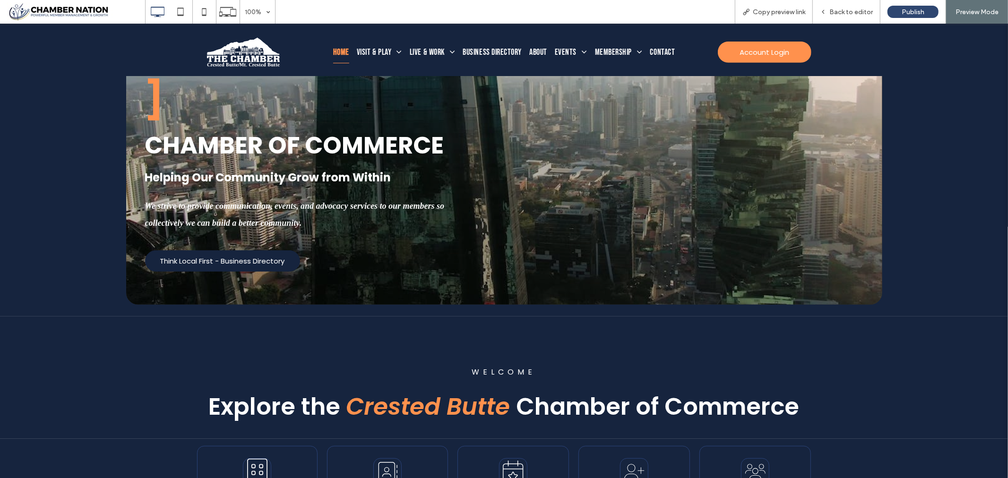
click at [202, 255] on span "Think Local First - Business Directory" at bounding box center [222, 260] width 125 height 11
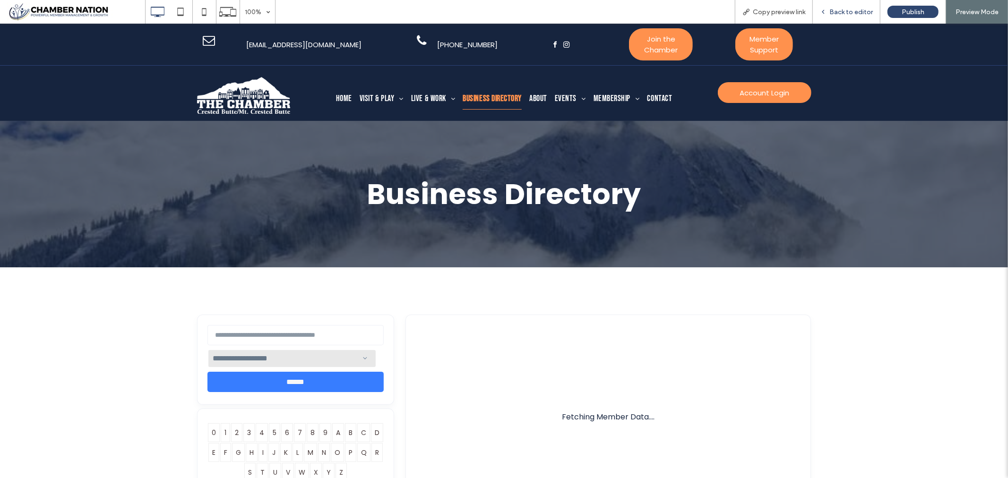
click at [842, 9] on span "Back to editor" at bounding box center [850, 12] width 43 height 8
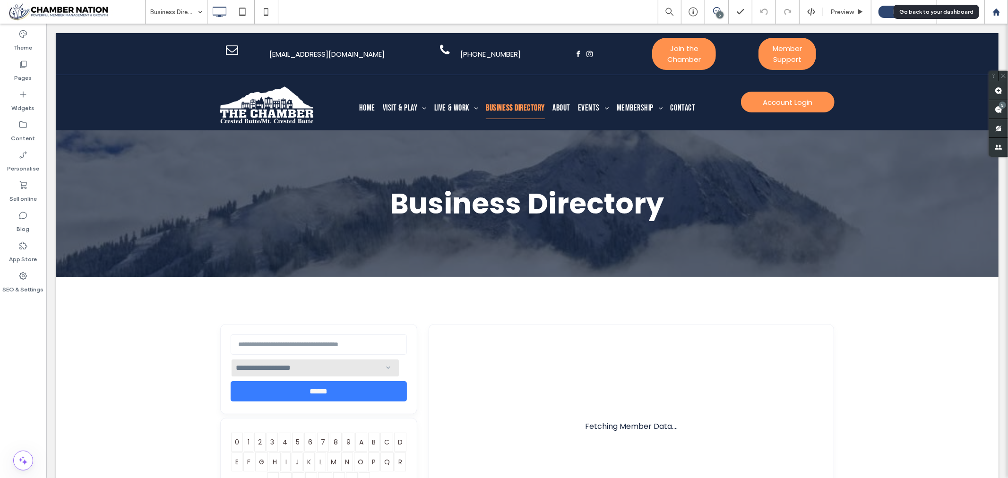
click at [997, 10] on use at bounding box center [995, 11] width 7 height 7
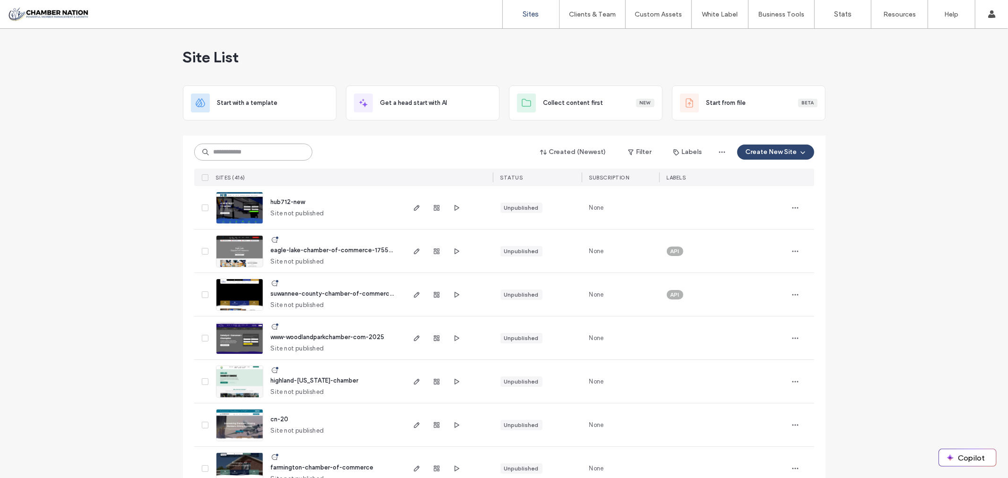
click at [246, 153] on input at bounding box center [253, 152] width 118 height 17
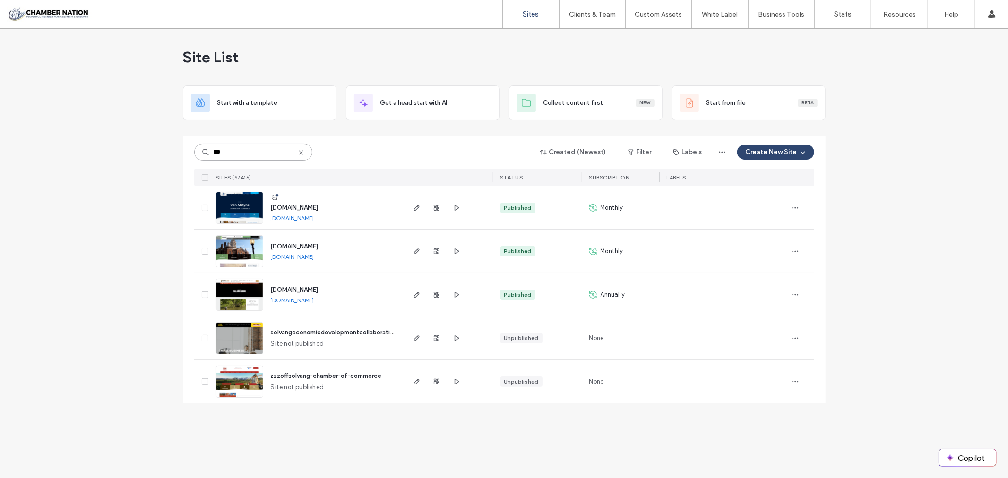
type input "***"
click at [318, 209] on span "[DOMAIN_NAME]" at bounding box center [295, 207] width 48 height 7
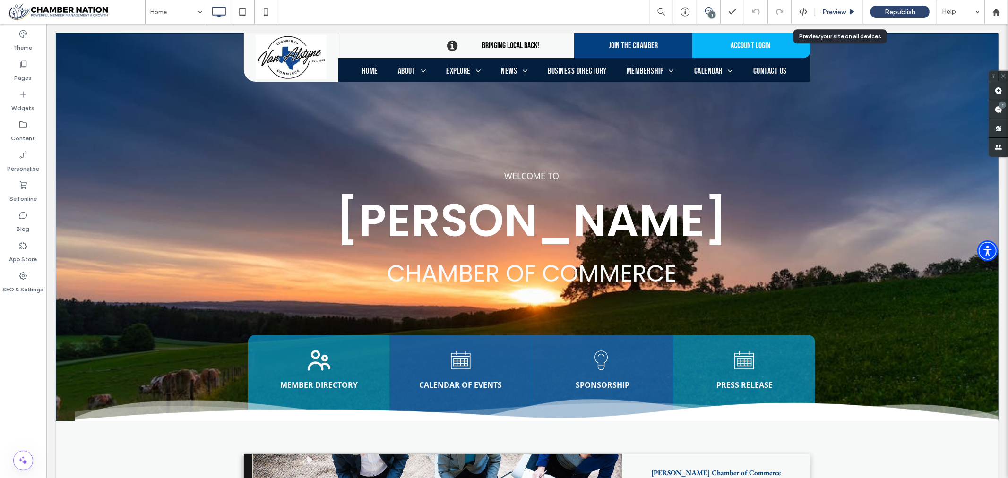
click at [840, 10] on span "Preview" at bounding box center [834, 12] width 24 height 8
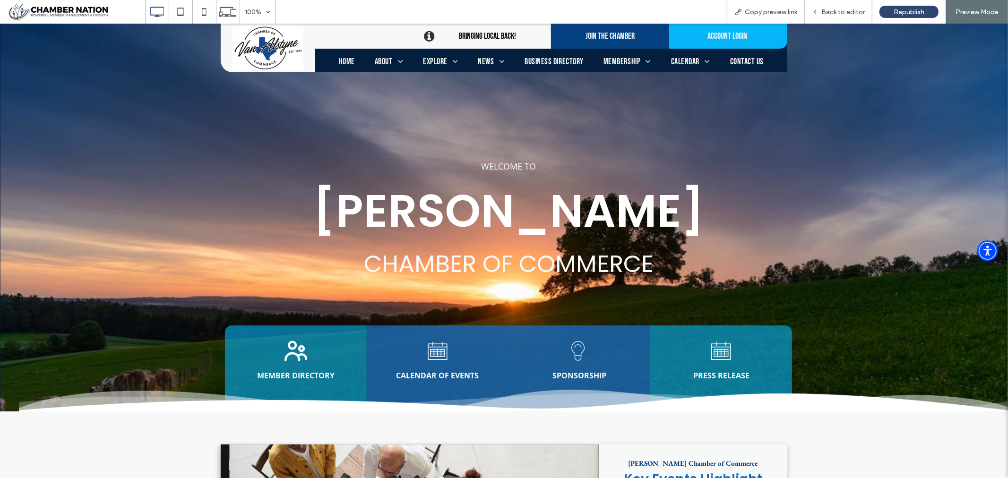
click at [557, 58] on span "Business Directory" at bounding box center [553, 61] width 59 height 10
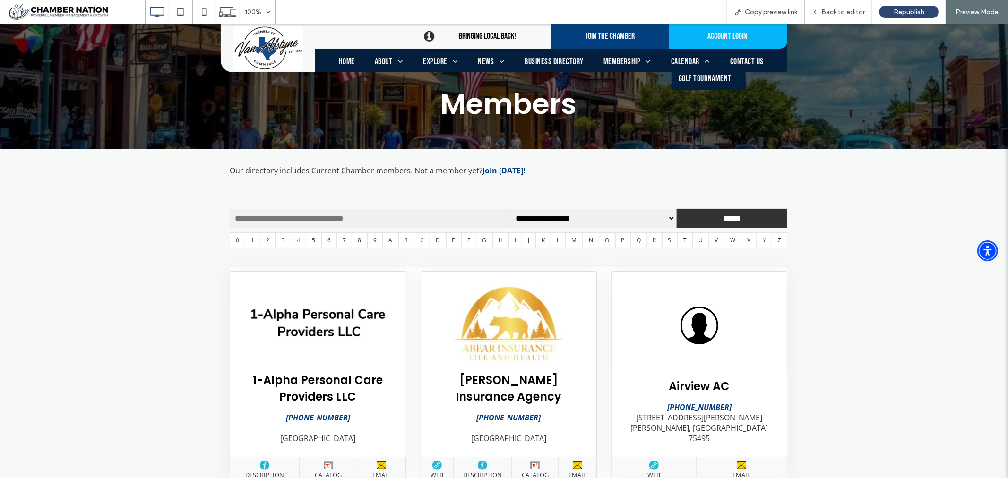
click at [685, 59] on span "Calendar" at bounding box center [690, 61] width 39 height 10
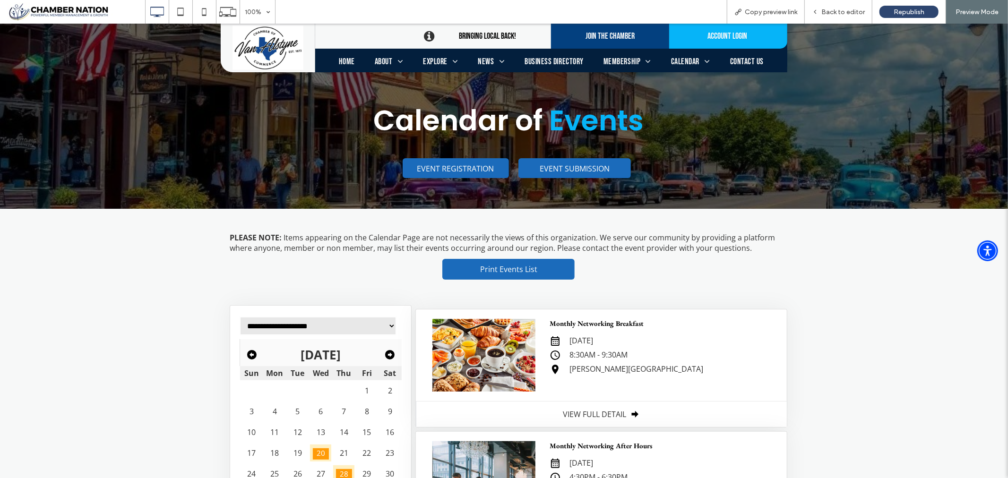
click at [546, 60] on span "Business Directory" at bounding box center [553, 61] width 59 height 10
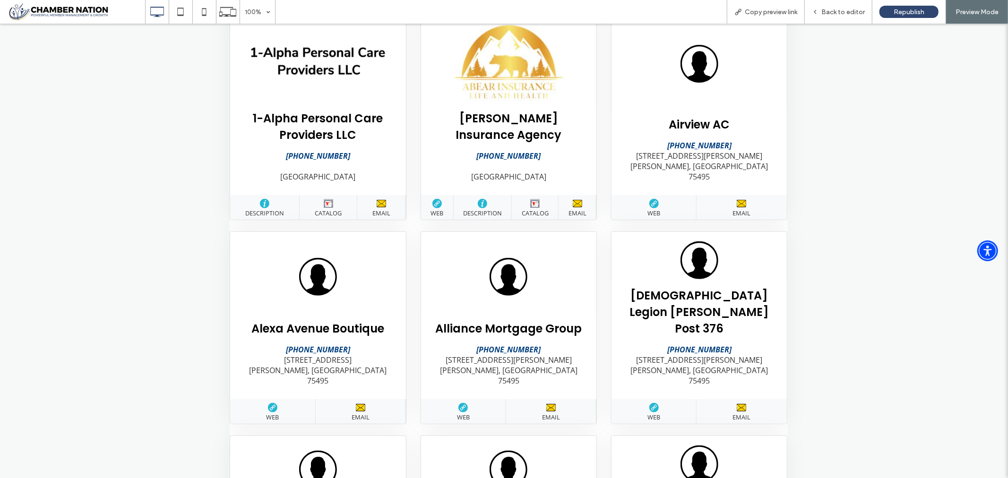
scroll to position [262, 0]
click at [260, 207] on icon at bounding box center [264, 202] width 9 height 9
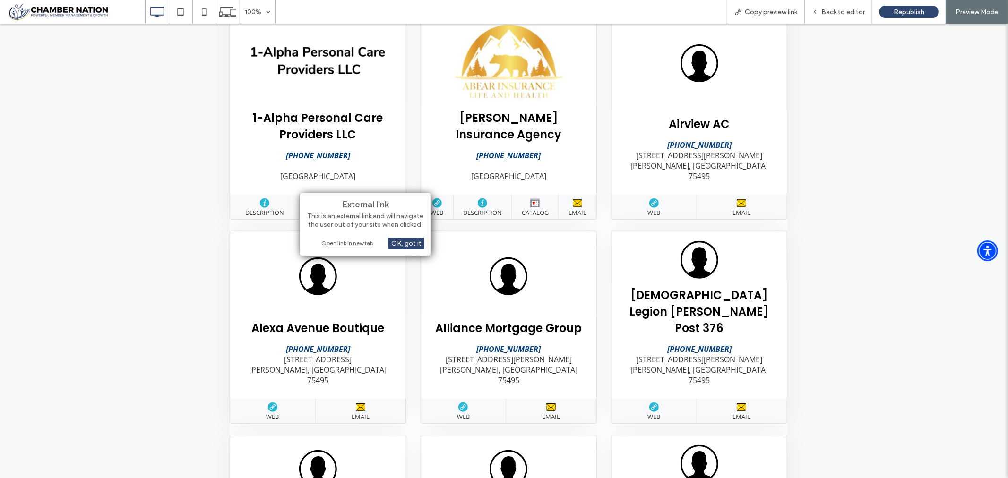
click at [362, 244] on div "Open link in new tab" at bounding box center [365, 243] width 118 height 10
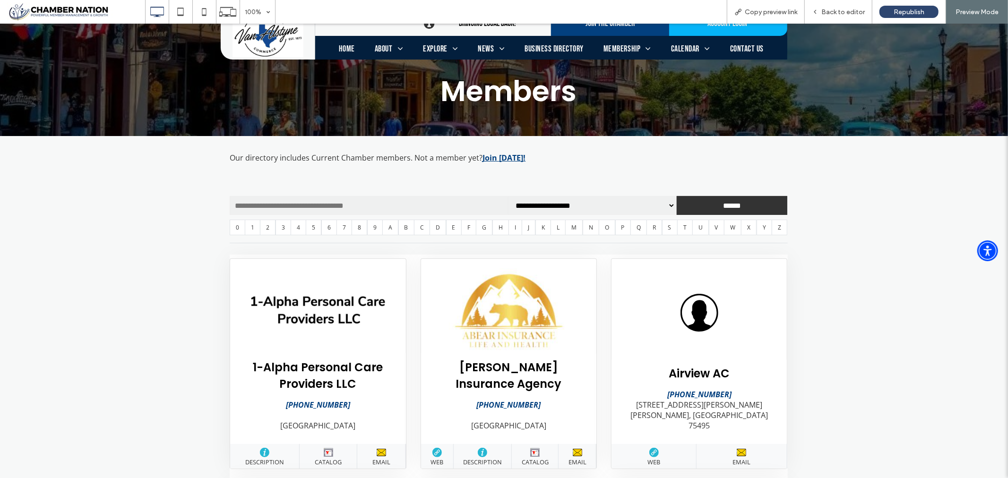
scroll to position [0, 0]
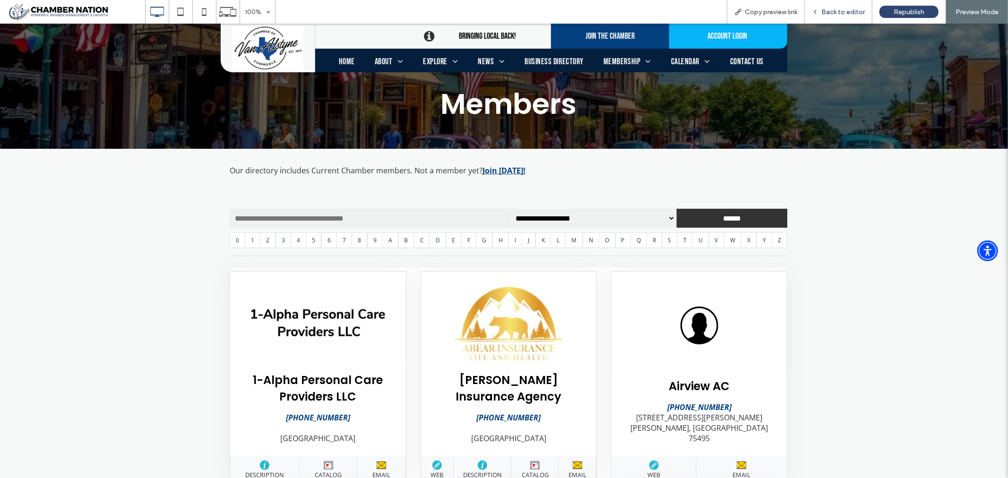
click at [828, 8] on span "Back to editor" at bounding box center [842, 12] width 43 height 8
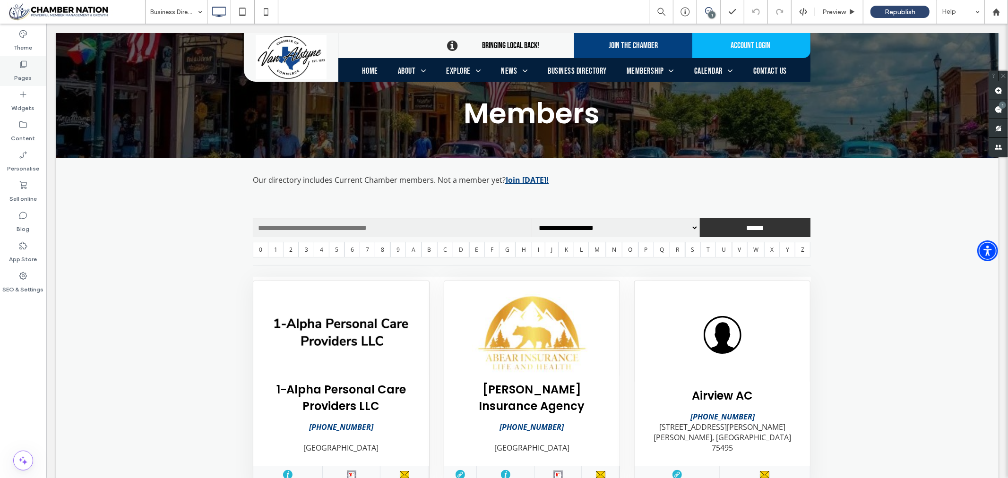
click at [27, 60] on icon at bounding box center [22, 64] width 9 height 9
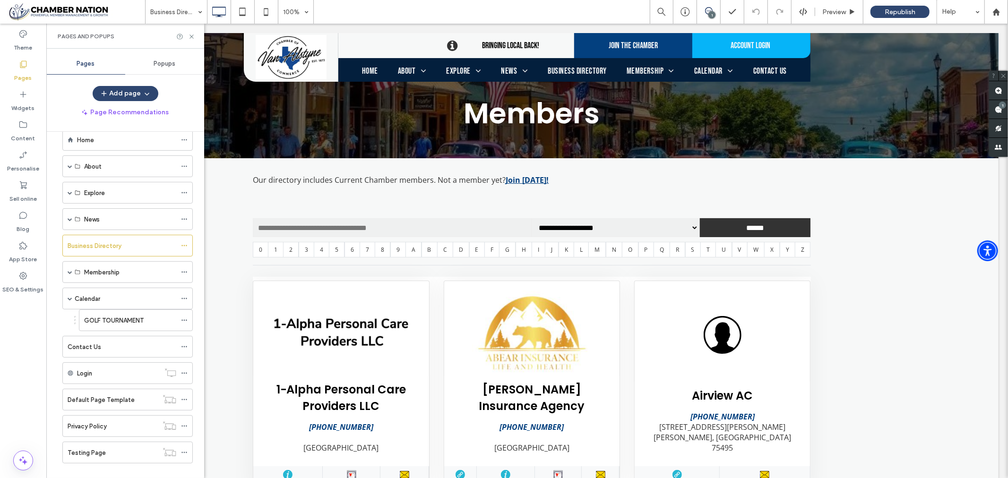
scroll to position [34, 0]
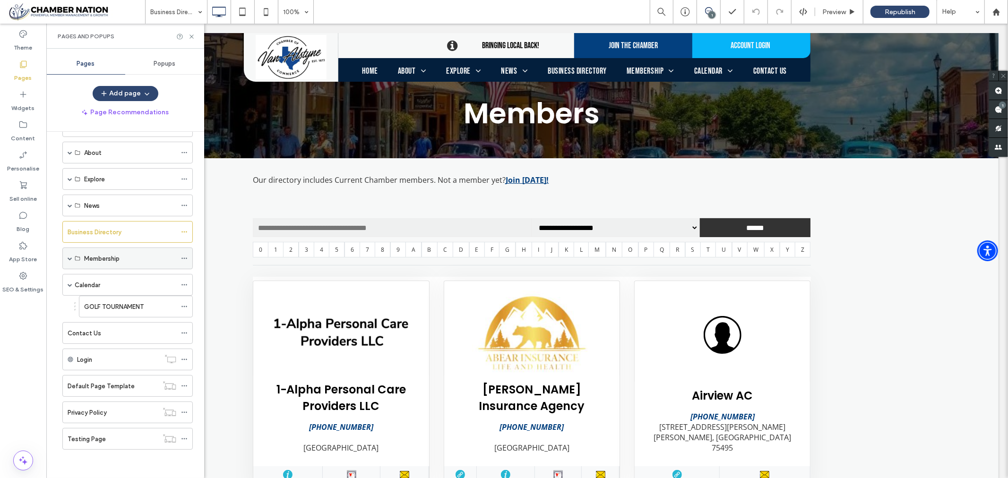
click at [70, 253] on span at bounding box center [70, 258] width 5 height 21
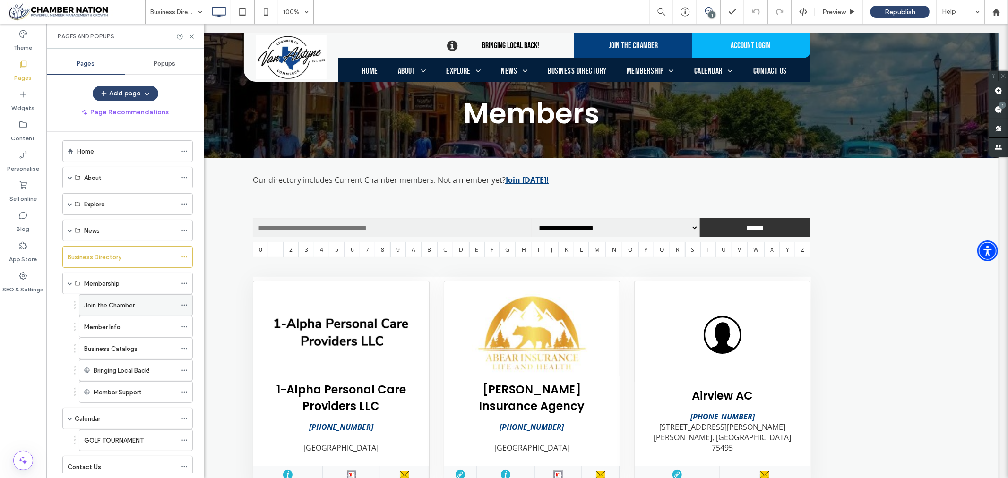
scroll to position [0, 0]
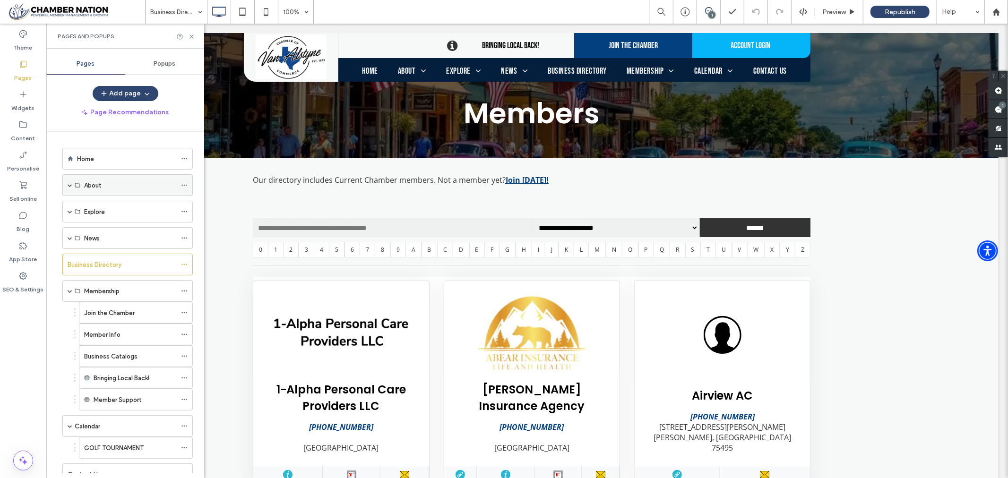
click at [69, 182] on span at bounding box center [70, 185] width 5 height 21
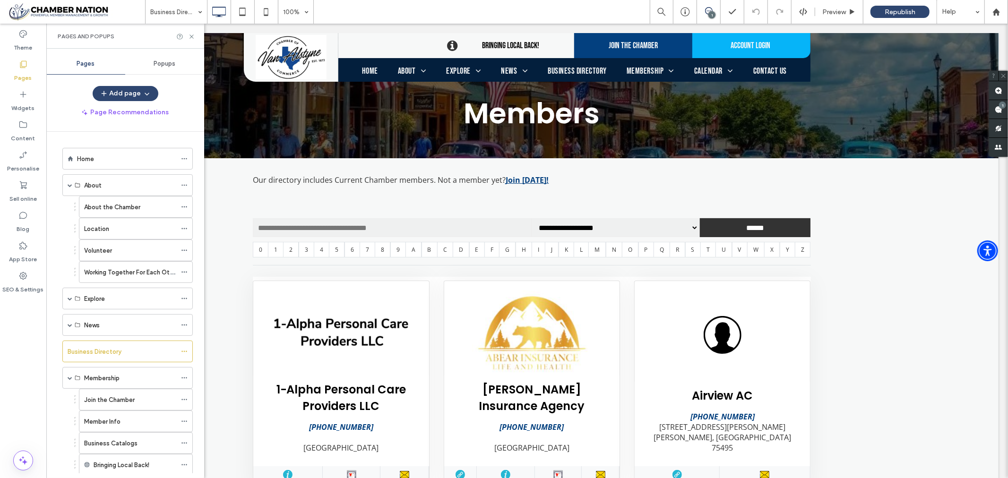
click at [187, 34] on div at bounding box center [185, 36] width 19 height 7
drag, startPoint x: 190, startPoint y: 34, endPoint x: 144, endPoint y: 11, distance: 51.6
click at [190, 34] on icon at bounding box center [191, 36] width 7 height 7
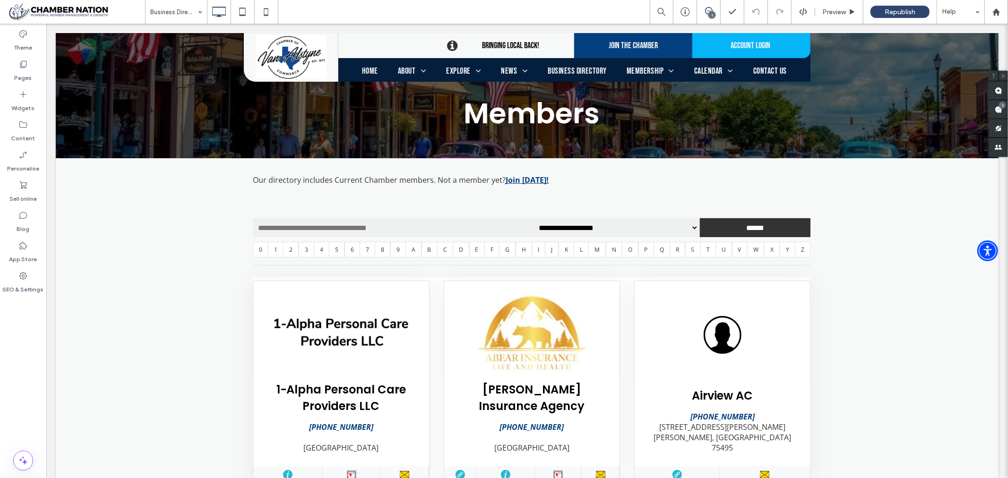
click at [709, 8] on icon at bounding box center [709, 11] width 8 height 8
click at [714, 14] on div "1" at bounding box center [711, 14] width 7 height 7
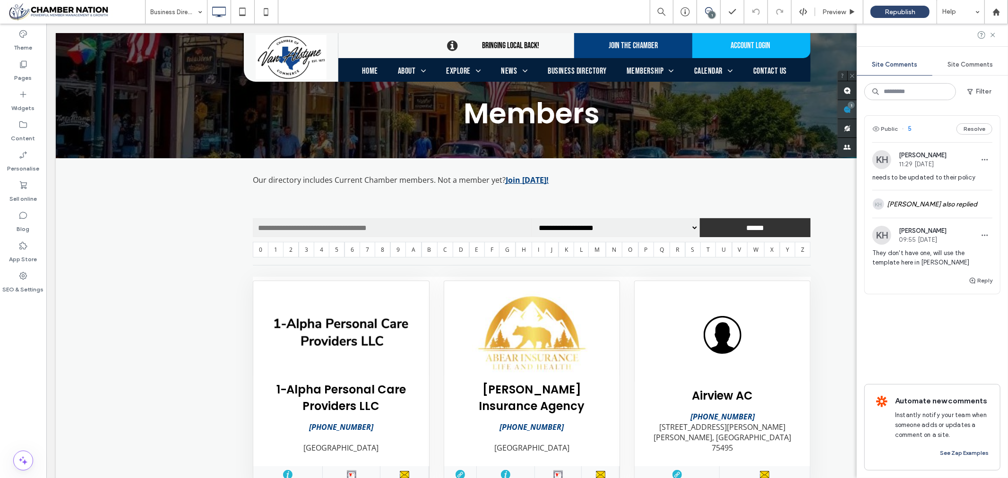
click at [997, 108] on div "Site Comments Site Comments Filter Public 5 Resolve KH Kathleen Holton 11:29 Ju…" at bounding box center [932, 251] width 151 height 454
click at [975, 129] on button "Resolve" at bounding box center [974, 128] width 36 height 11
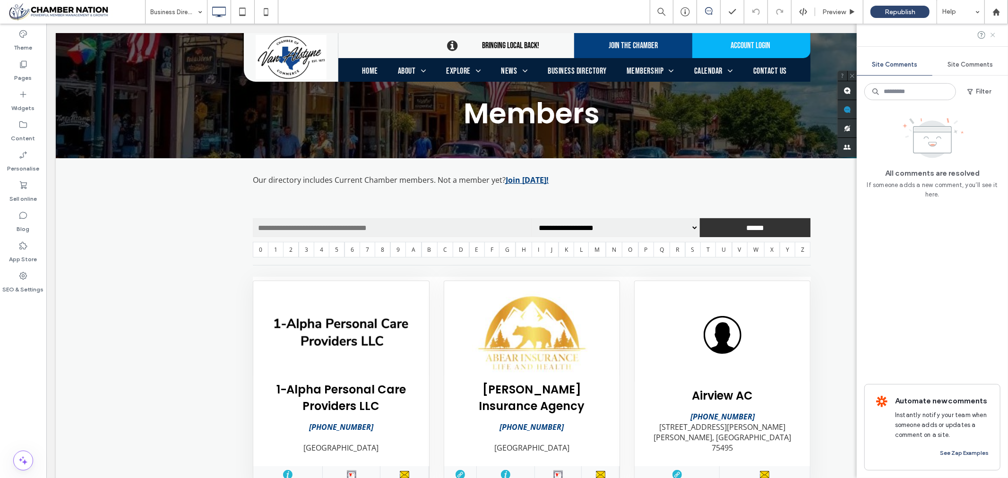
click at [993, 35] on use at bounding box center [992, 35] width 4 height 4
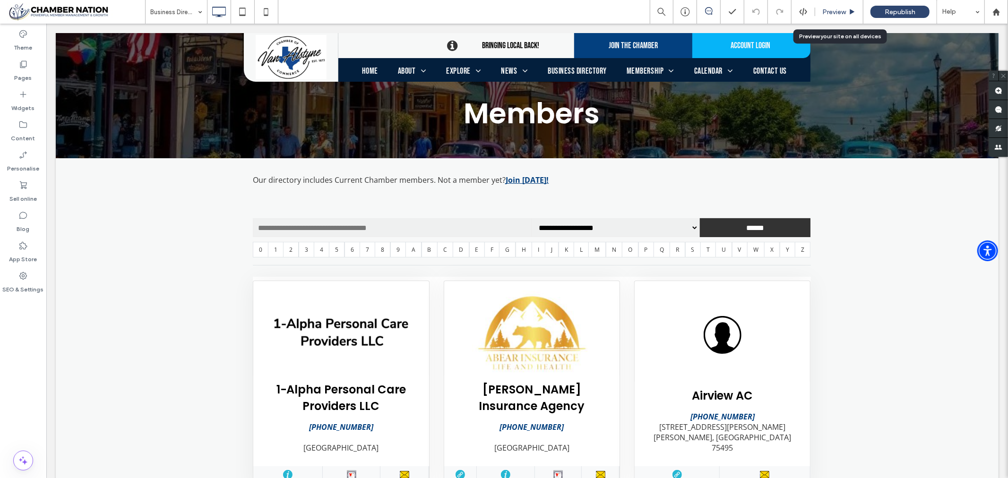
click at [827, 8] on span "Preview" at bounding box center [834, 12] width 24 height 8
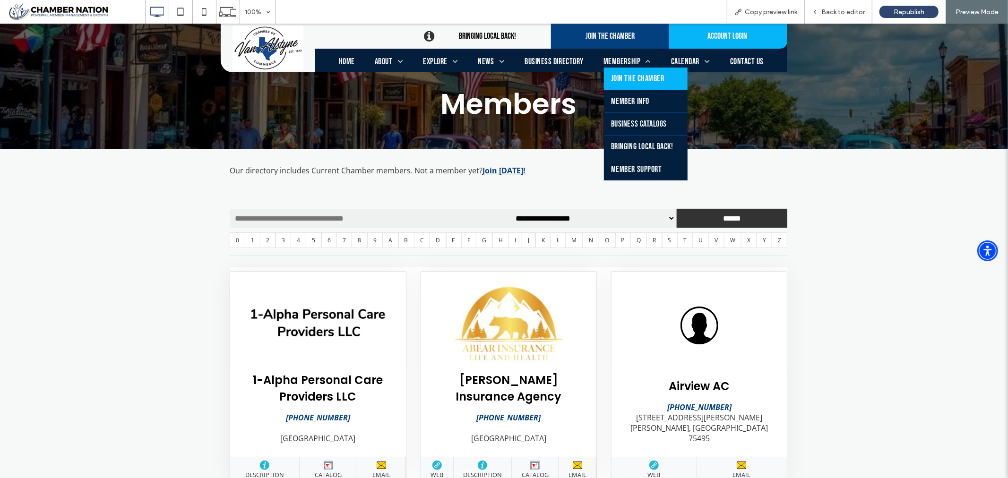
click at [625, 77] on span "Join the Chamber" at bounding box center [637, 78] width 53 height 10
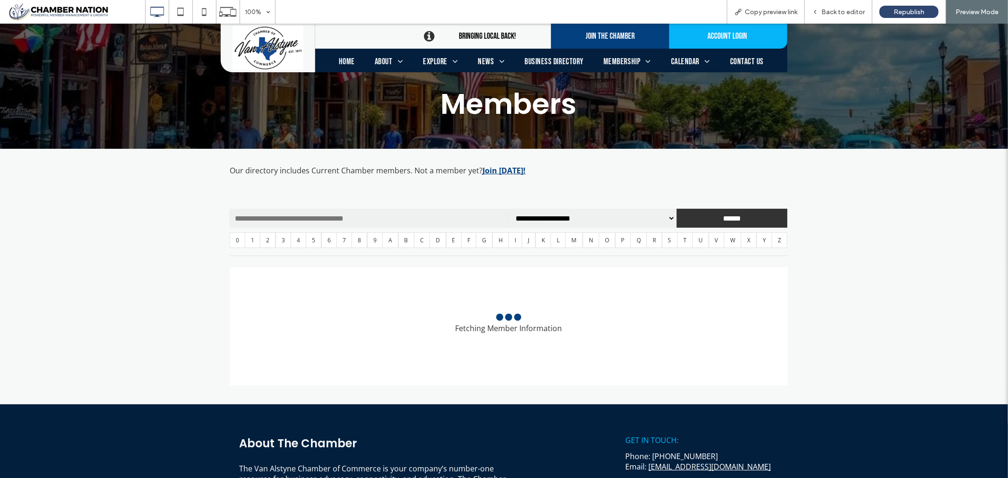
scroll to position [9, 0]
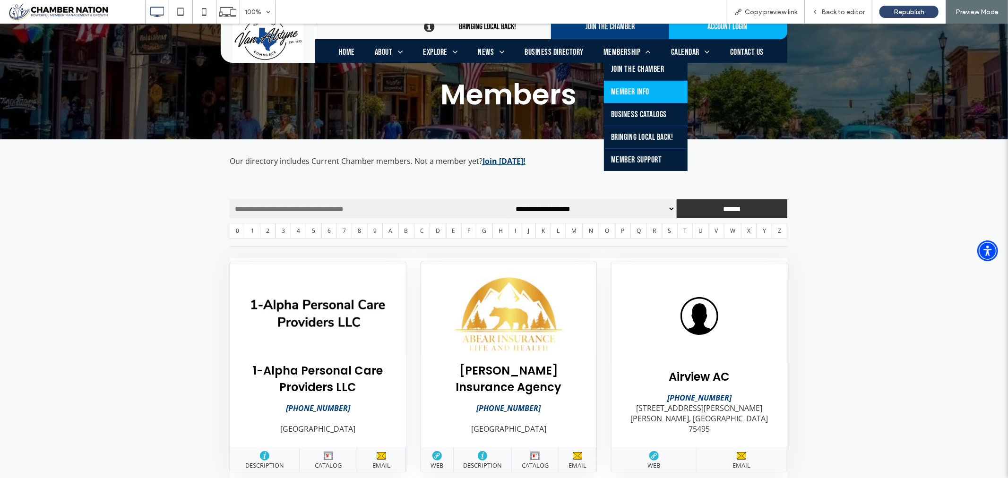
click at [630, 90] on span "Member Info" at bounding box center [630, 91] width 38 height 10
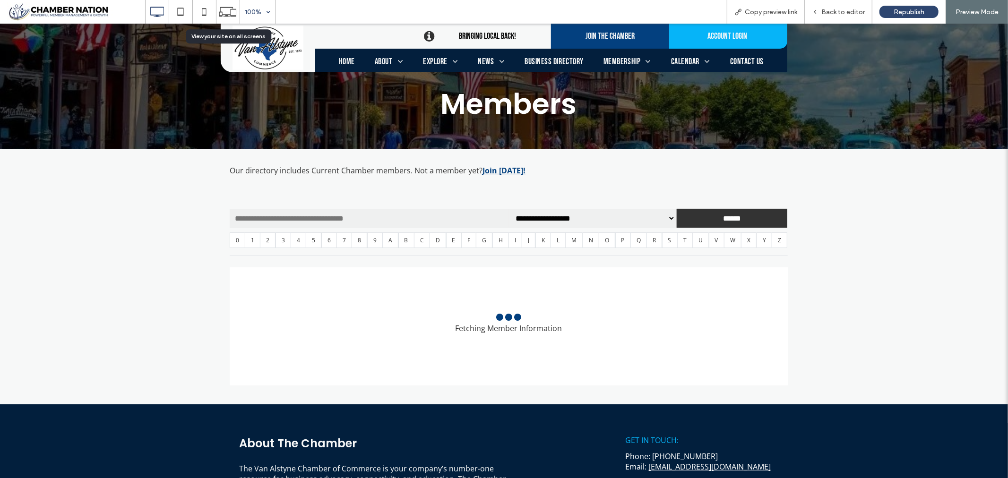
scroll to position [19, 0]
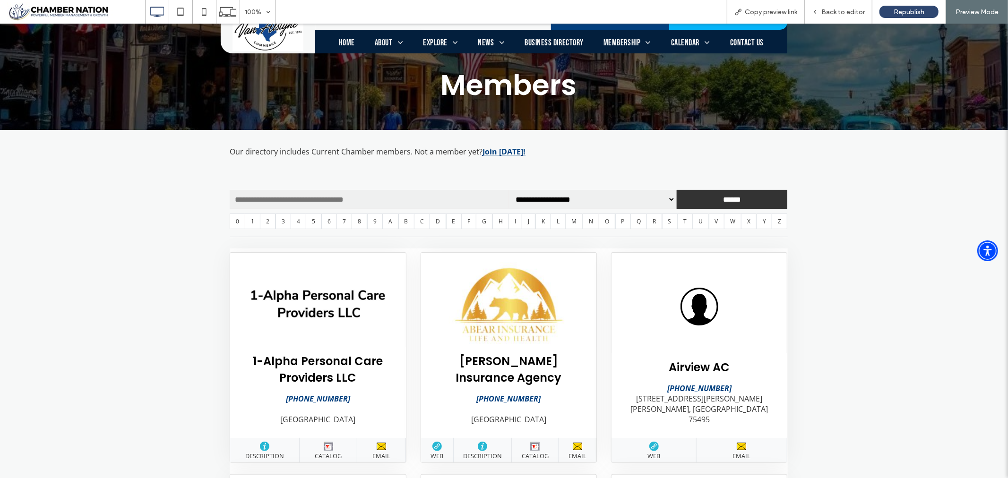
click at [348, 39] on span "Home" at bounding box center [347, 42] width 16 height 10
click at [849, 12] on span "Back to editor" at bounding box center [842, 12] width 43 height 8
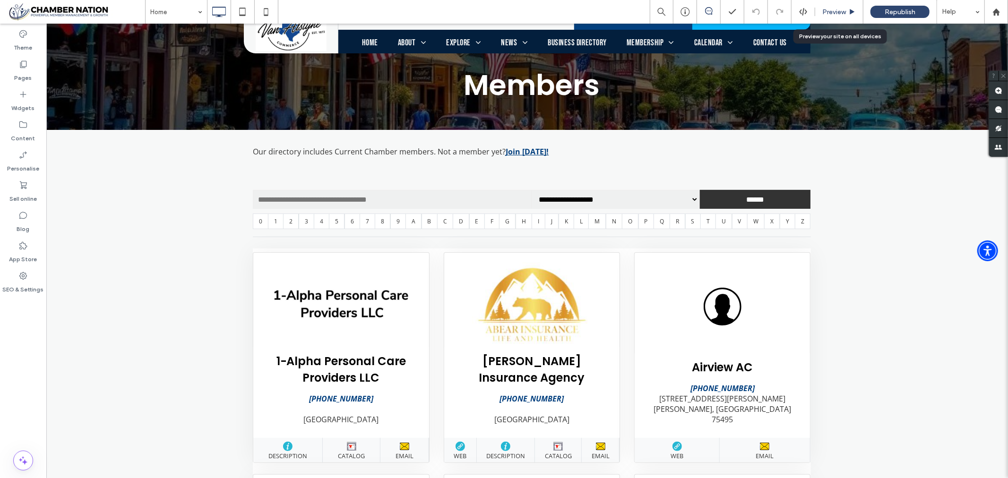
click at [839, 11] on span "Preview" at bounding box center [834, 12] width 24 height 8
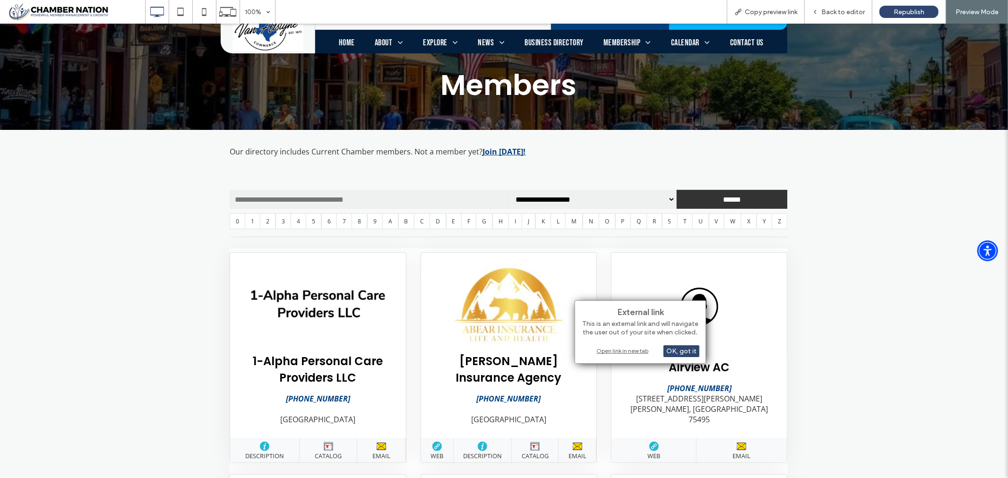
click at [617, 350] on div "Open link in new tab" at bounding box center [640, 351] width 118 height 10
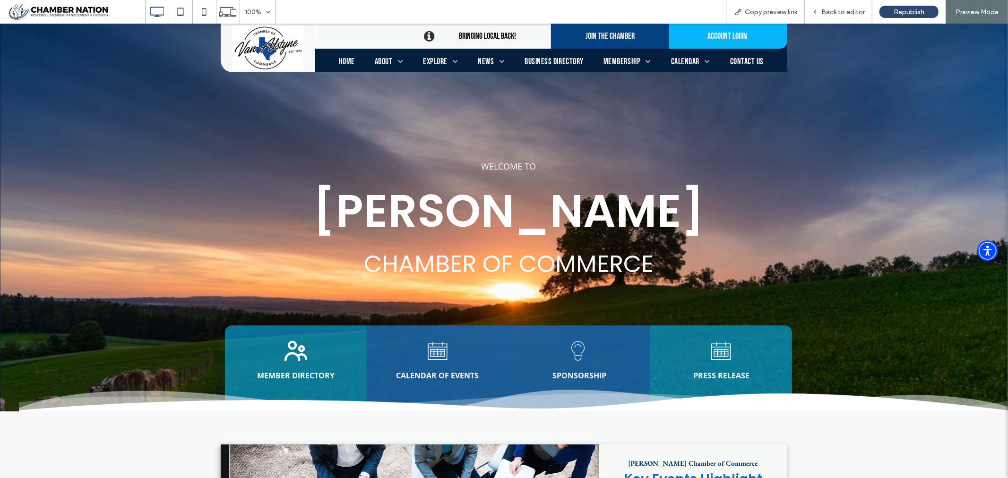
scroll to position [682, 0]
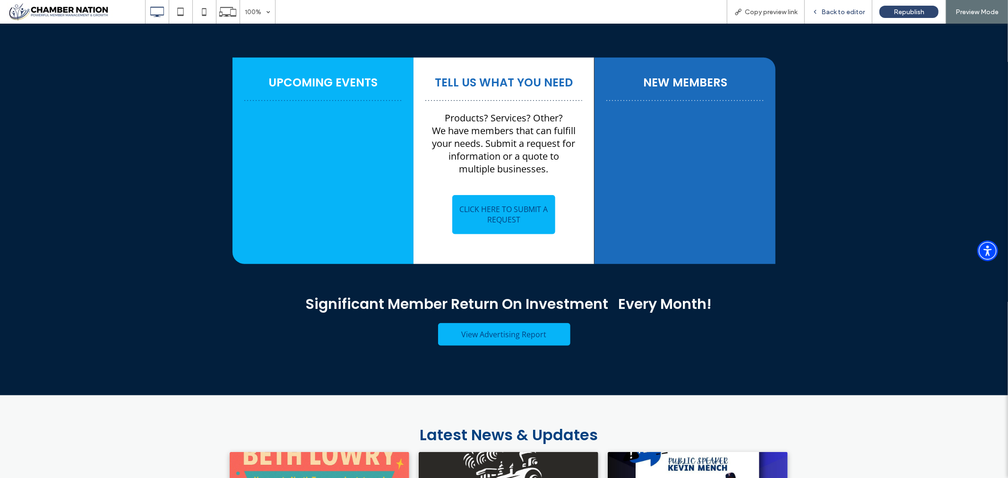
click at [852, 8] on span "Back to editor" at bounding box center [842, 12] width 43 height 8
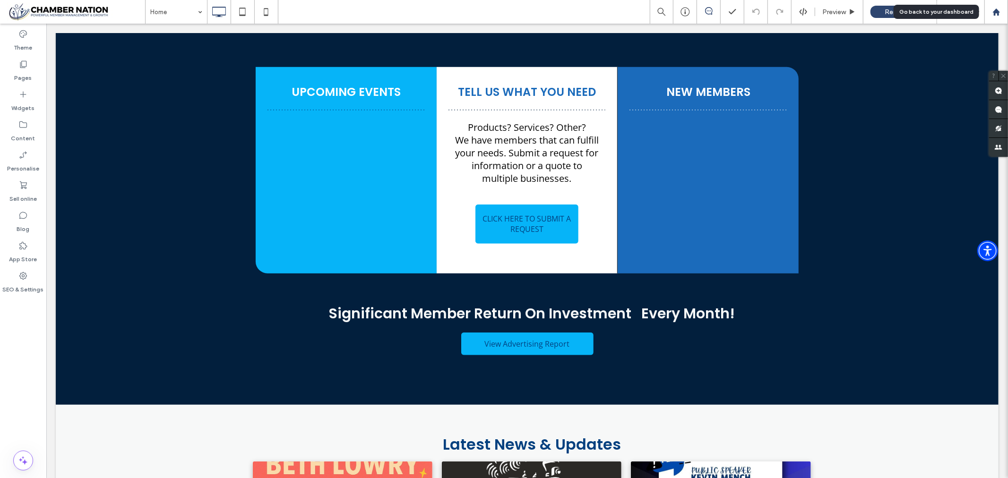
click at [995, 10] on use at bounding box center [995, 11] width 7 height 7
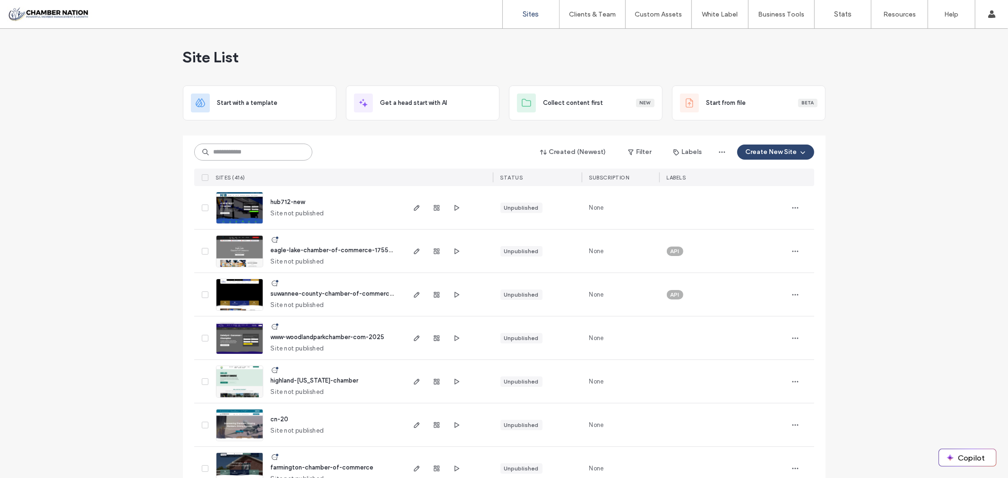
click at [277, 152] on input at bounding box center [253, 152] width 118 height 17
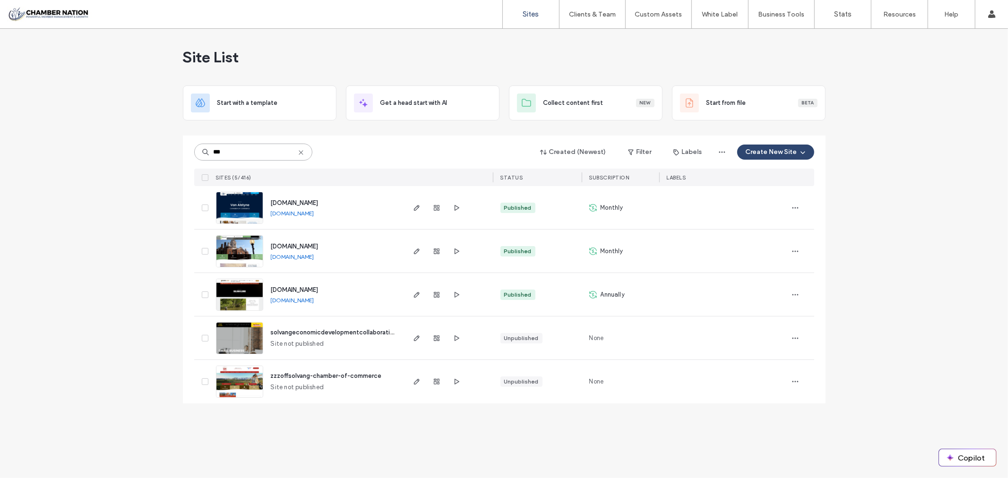
type input "***"
click at [308, 205] on span "[DOMAIN_NAME]" at bounding box center [295, 202] width 48 height 7
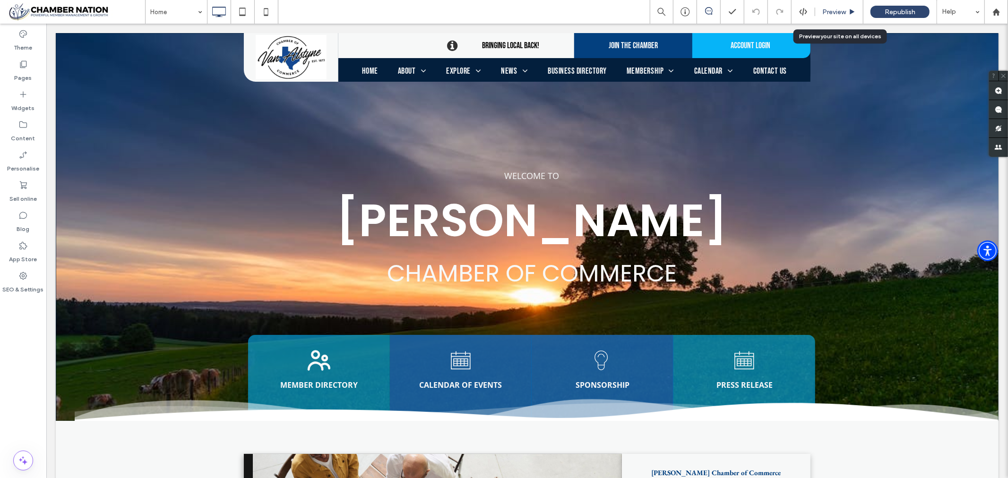
click at [837, 10] on span "Preview" at bounding box center [834, 12] width 24 height 8
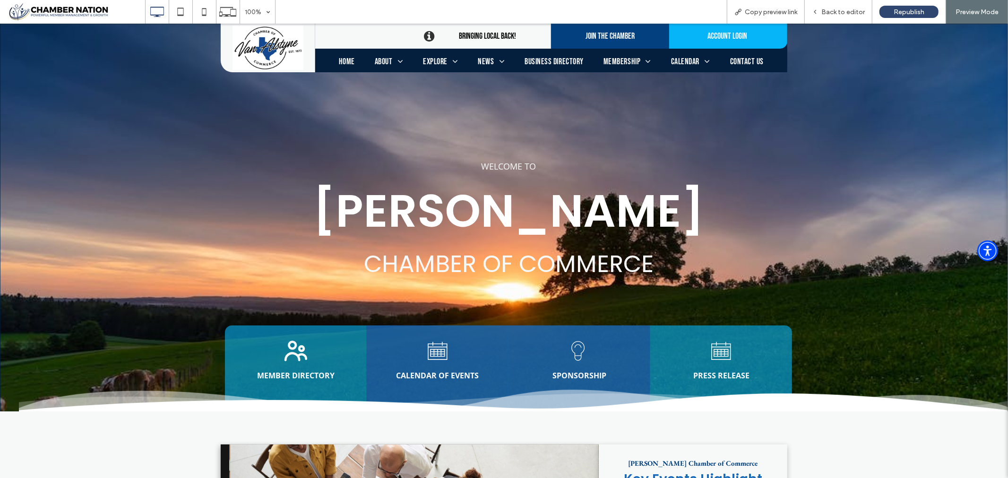
click at [609, 32] on span "JOIN THE CHAMBER" at bounding box center [610, 35] width 56 height 19
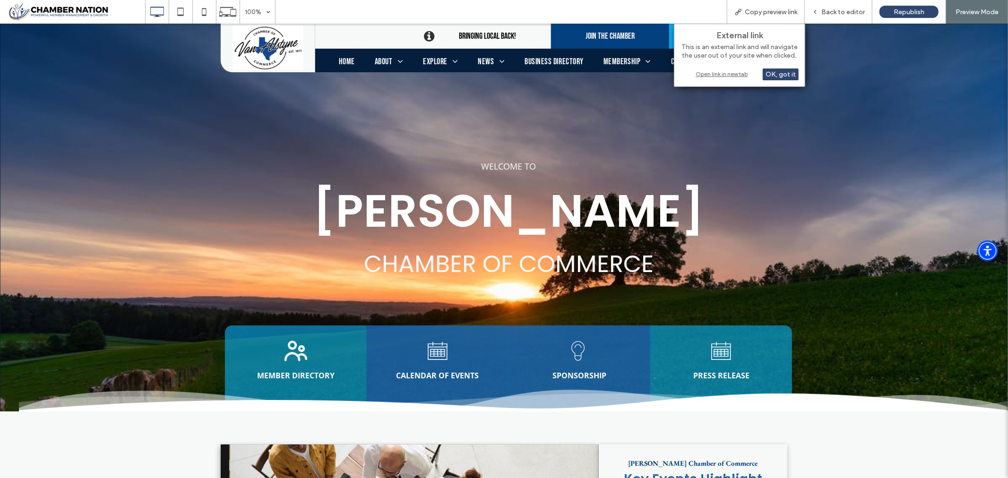
click at [724, 73] on div "Open link in new tab" at bounding box center [739, 74] width 118 height 10
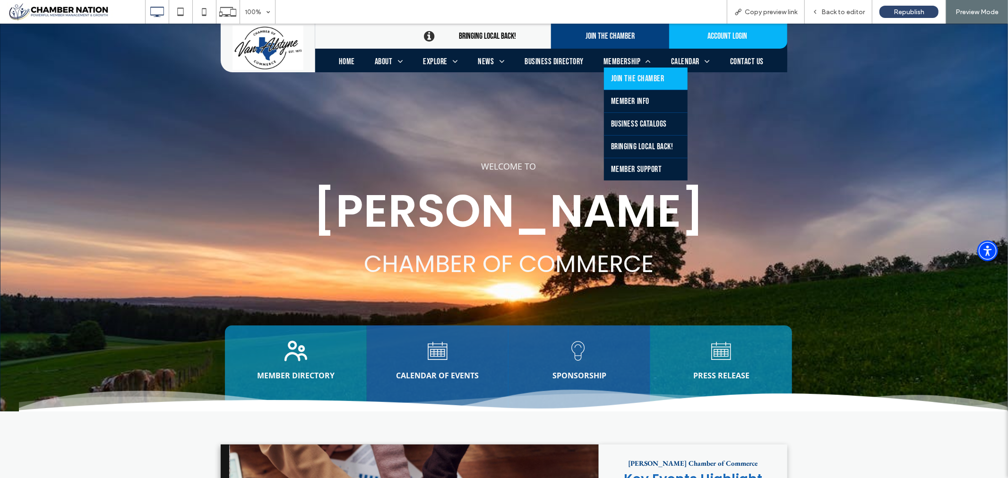
click at [631, 77] on span "Join the Chamber" at bounding box center [637, 78] width 53 height 10
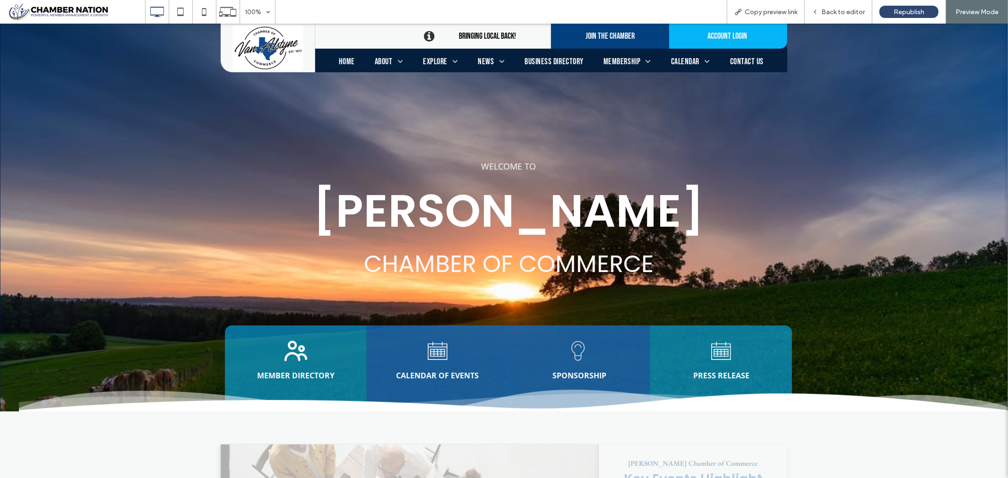
scroll to position [9, 0]
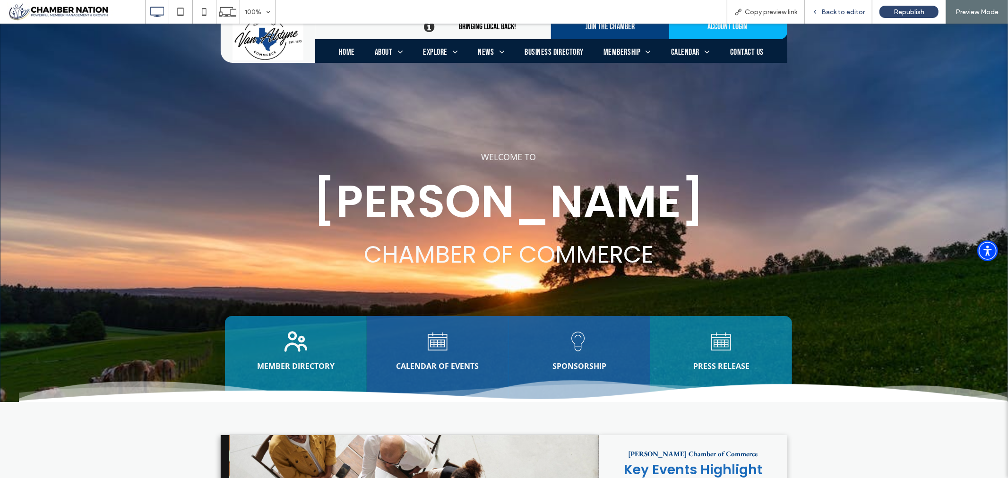
click at [852, 11] on span "Back to editor" at bounding box center [842, 12] width 43 height 8
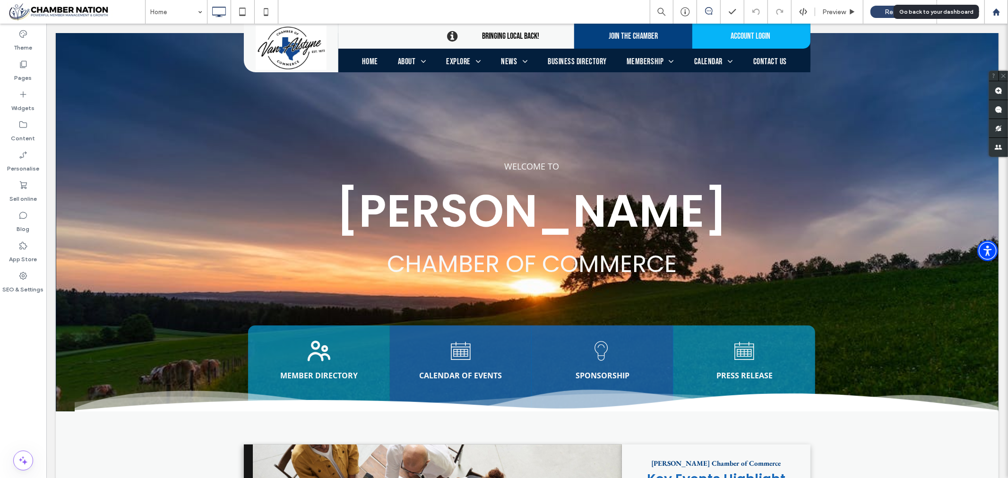
click at [995, 10] on use at bounding box center [995, 11] width 7 height 7
